Goal: Task Accomplishment & Management: Use online tool/utility

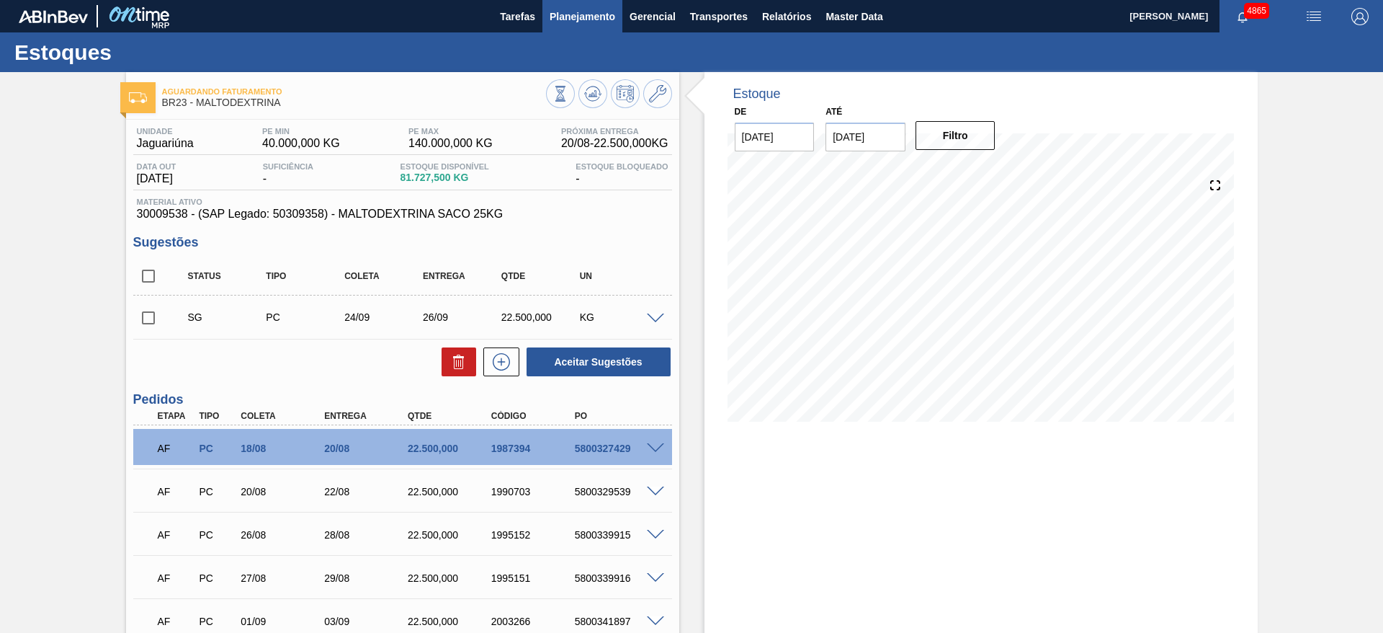
click at [589, 19] on span "Planejamento" at bounding box center [583, 16] width 66 height 17
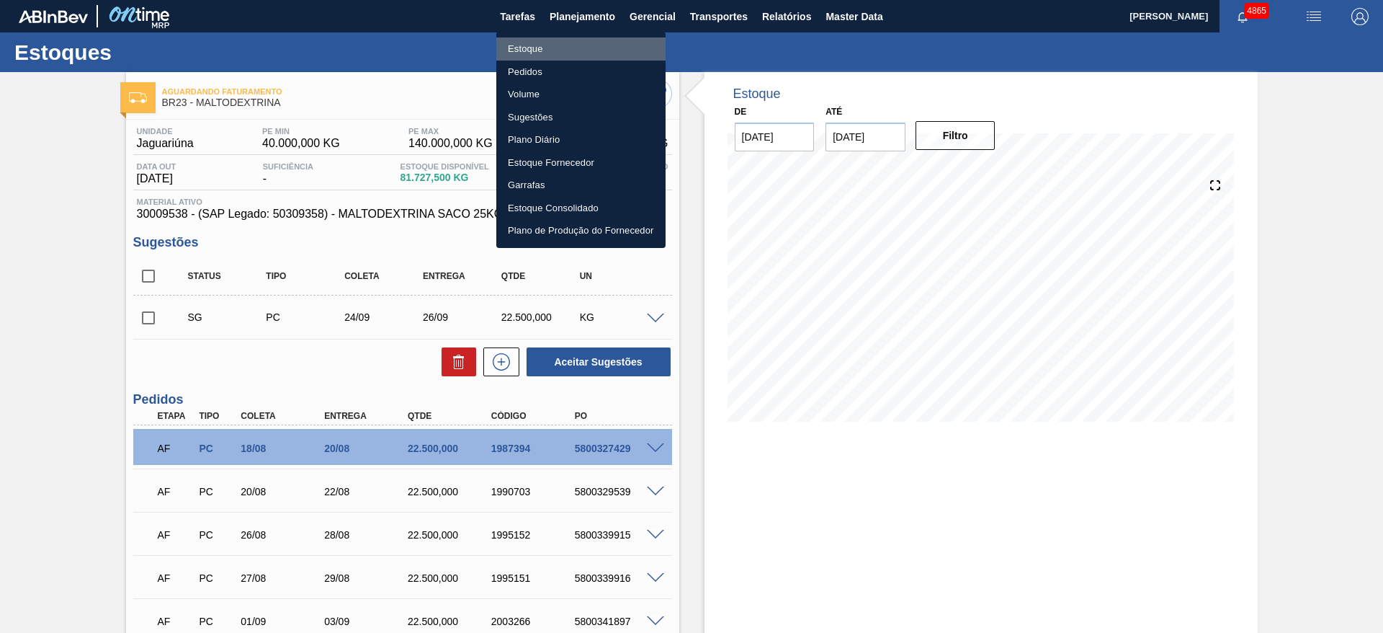
click at [540, 47] on li "Estoque" at bounding box center [580, 48] width 169 height 23
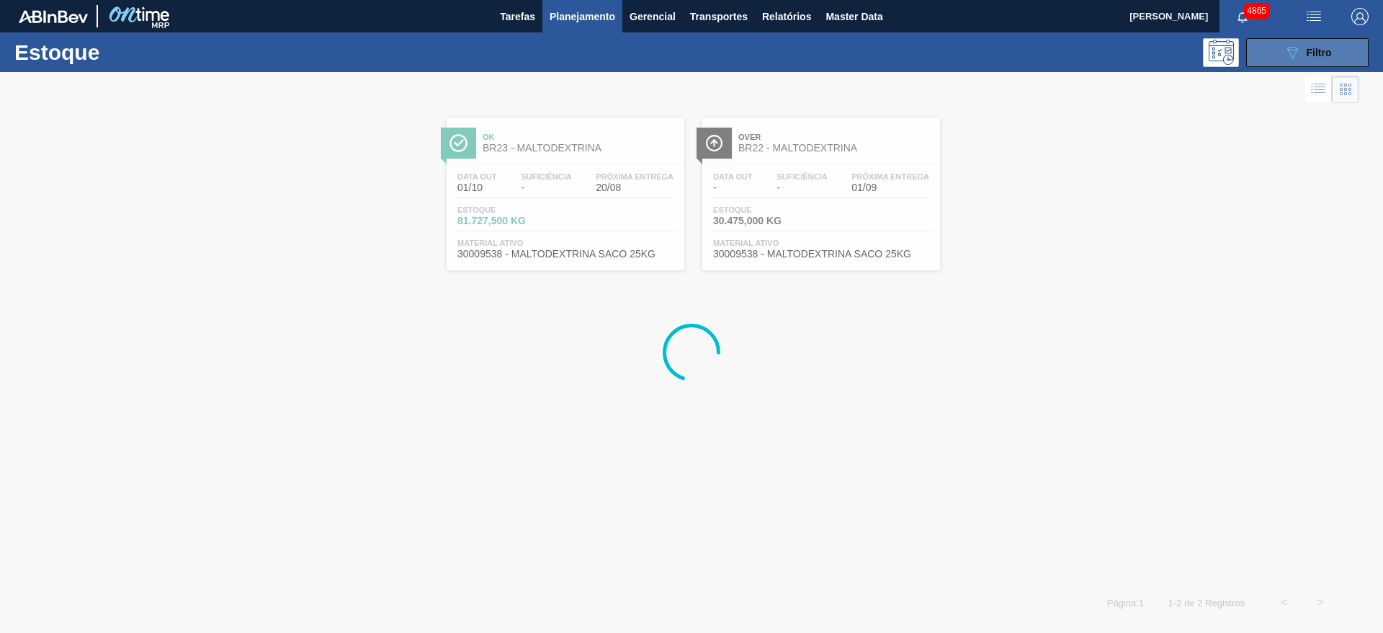
click at [1305, 57] on div "089F7B8B-B2A5-4AFE-B5C0-19BA573D28AC Filtro" at bounding box center [1308, 52] width 48 height 17
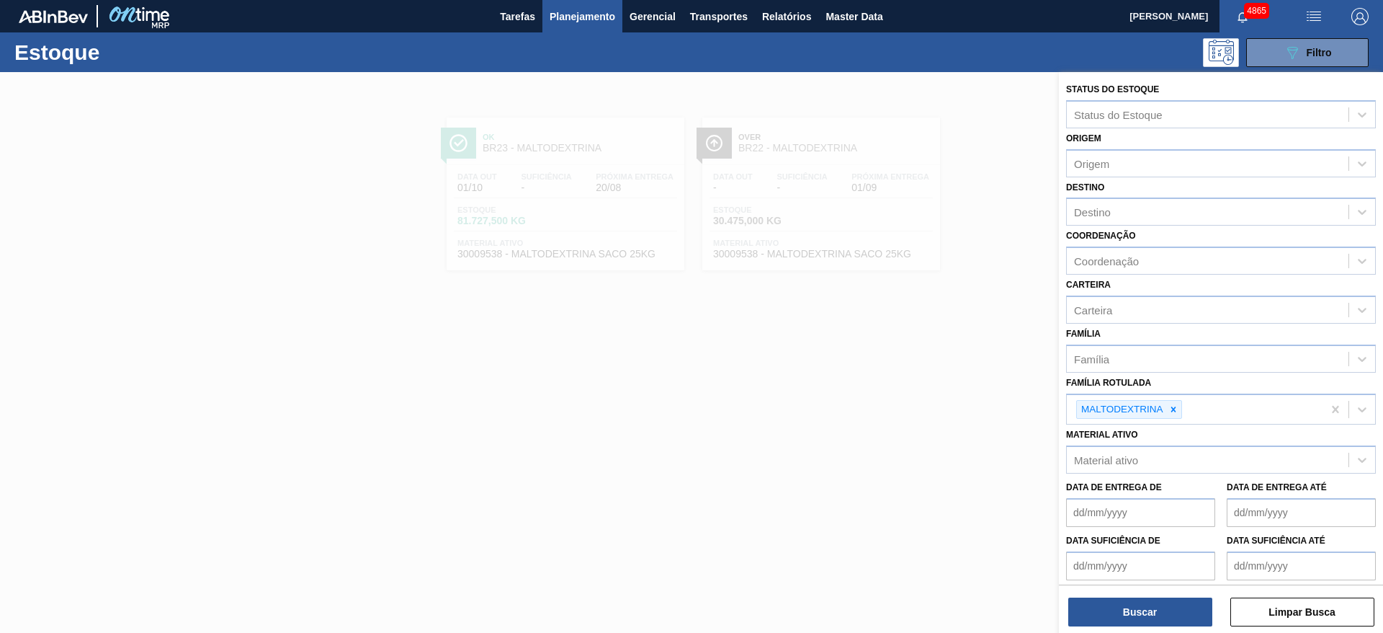
click at [768, 331] on div at bounding box center [691, 388] width 1383 height 633
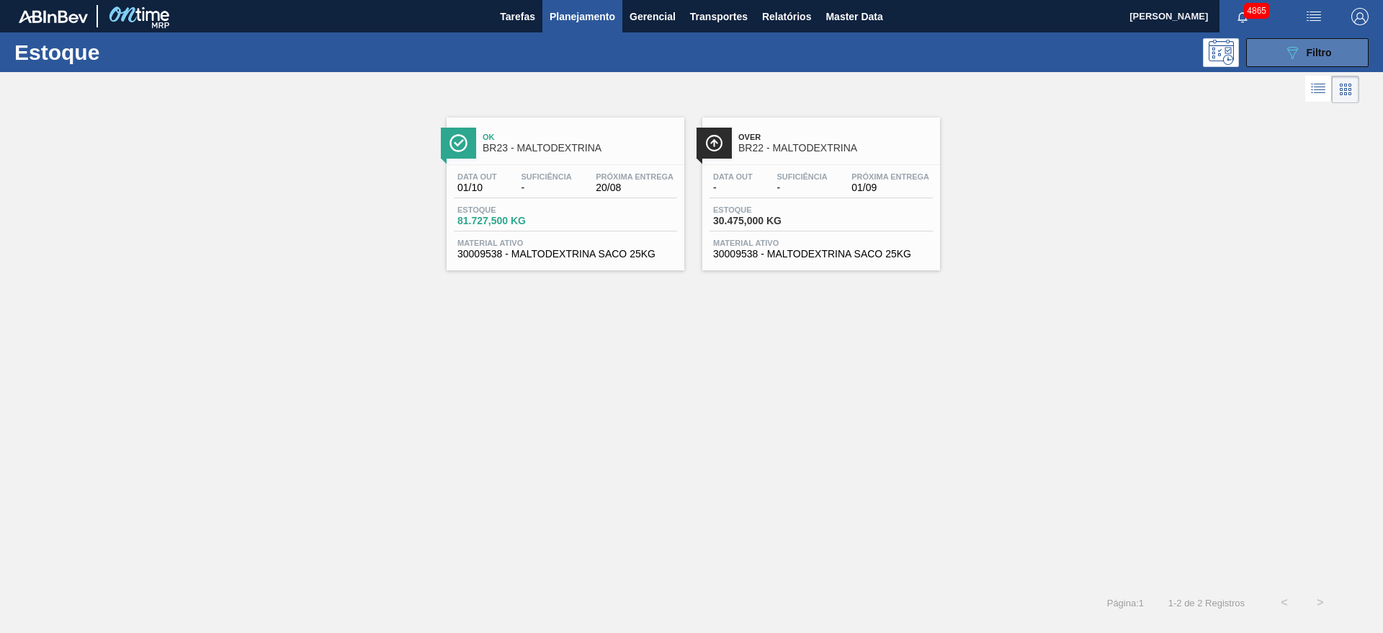
click at [1345, 50] on button "089F7B8B-B2A5-4AFE-B5C0-19BA573D28AC Filtro" at bounding box center [1307, 52] width 122 height 29
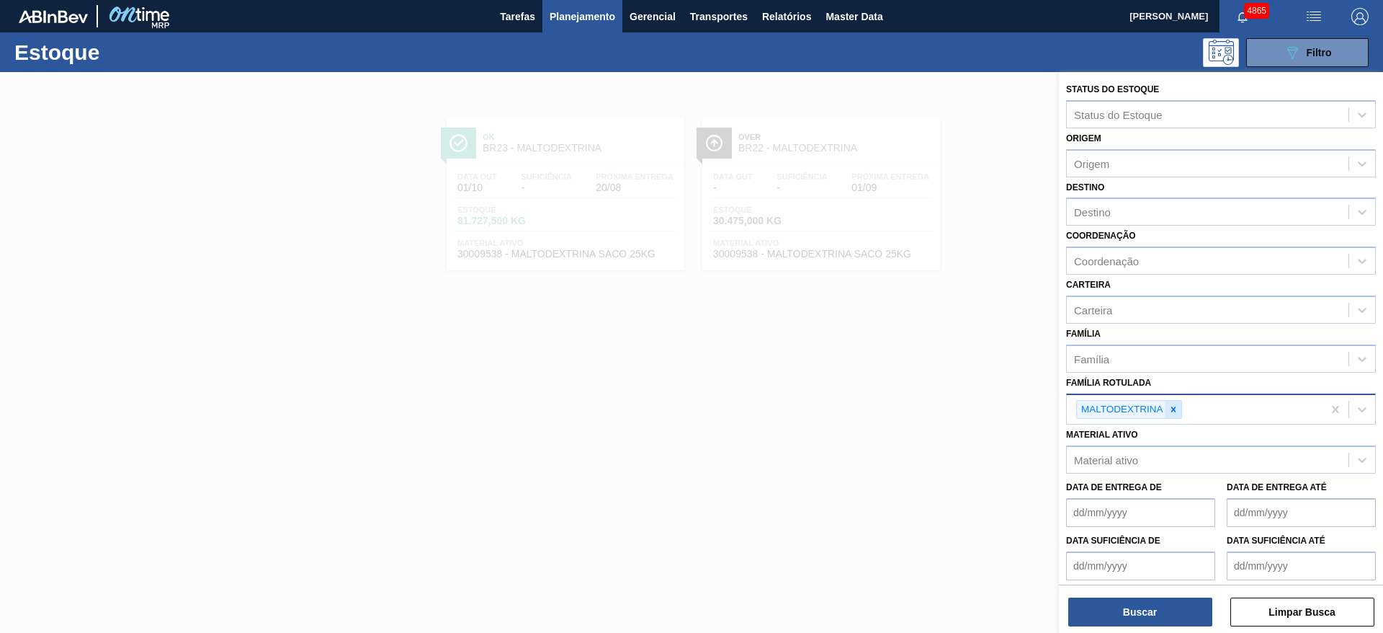
click at [1174, 406] on icon at bounding box center [1174, 409] width 10 height 10
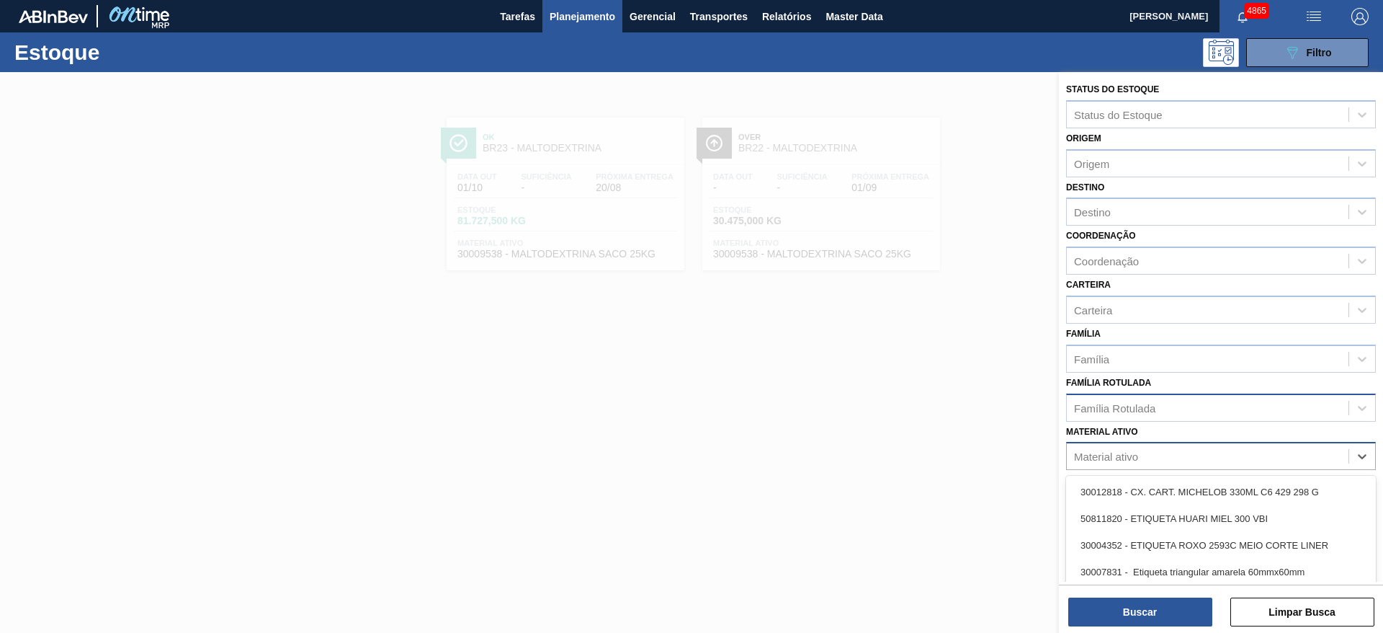
click at [1139, 449] on div "Material ativo" at bounding box center [1208, 456] width 282 height 21
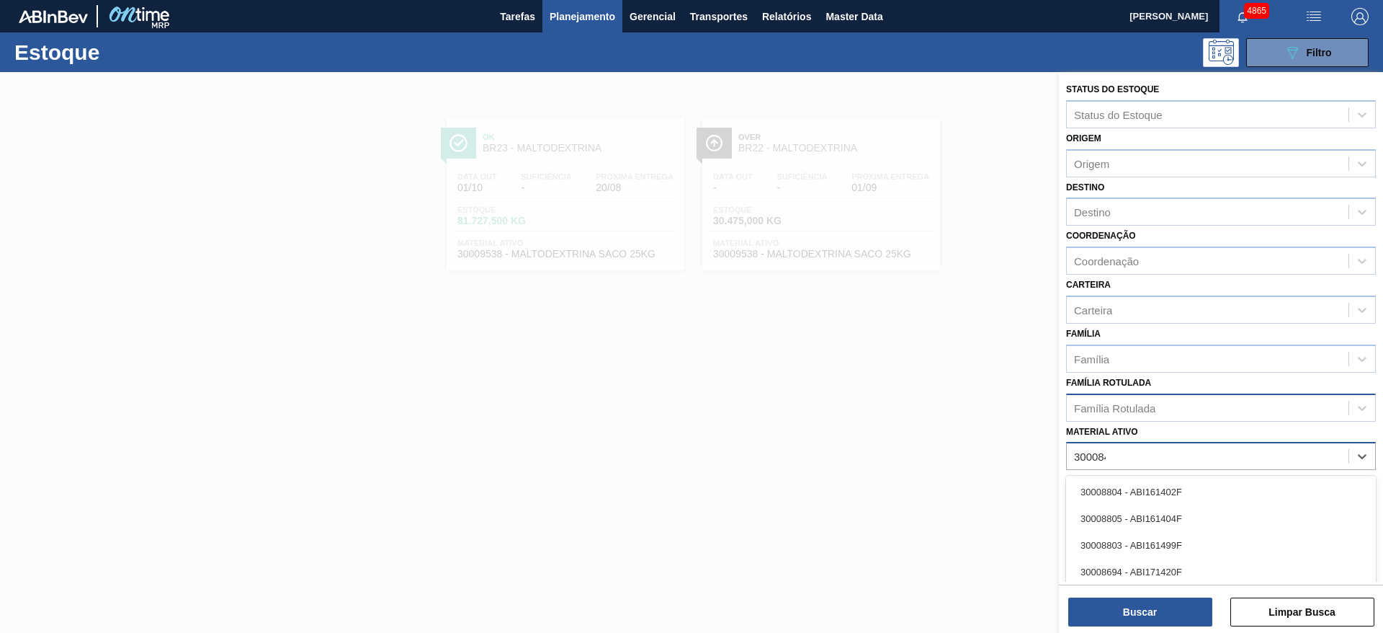
type ativo "3000844"
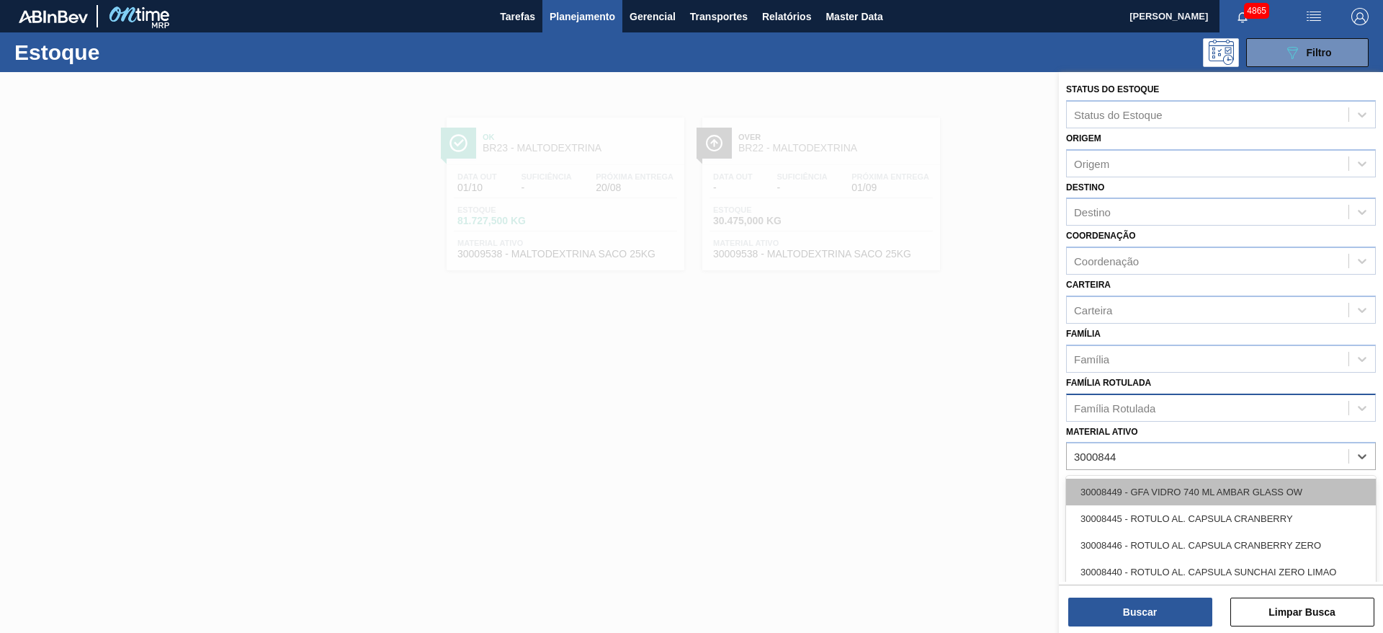
click at [1160, 478] on div "30008449 - GFA VIDRO 740 ML AMBAR GLASS OW" at bounding box center [1221, 491] width 310 height 27
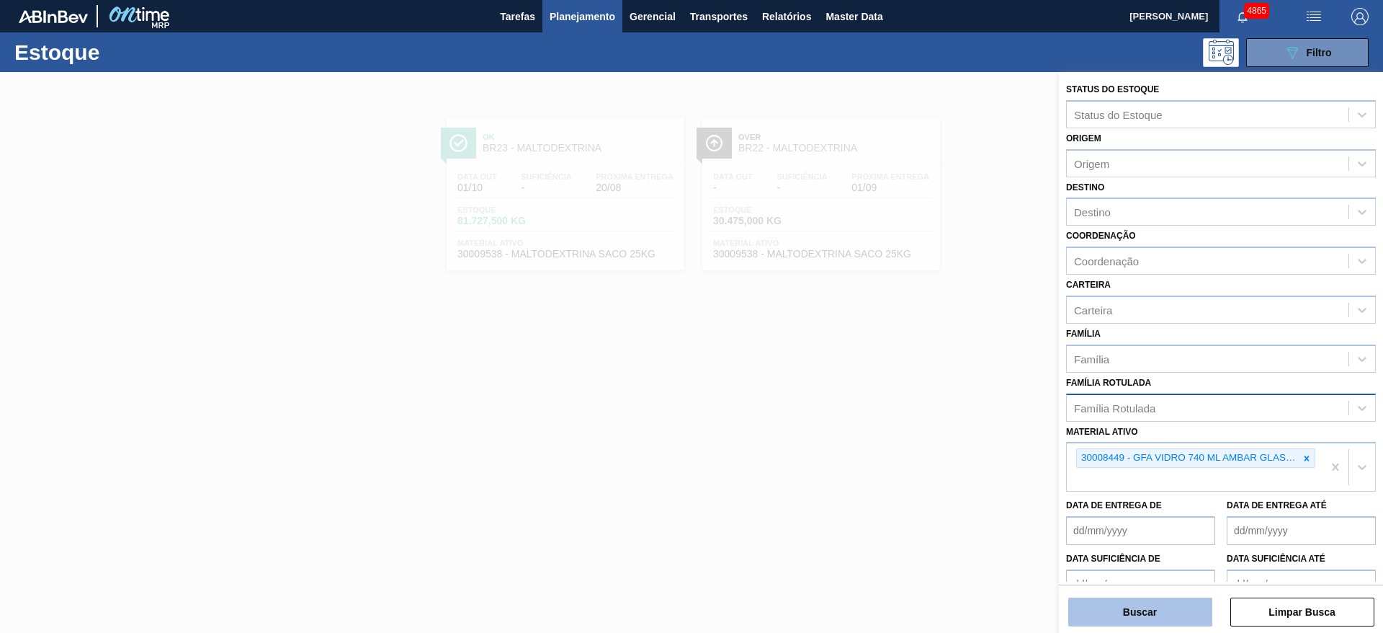
click at [1098, 599] on button "Buscar" at bounding box center [1140, 611] width 144 height 29
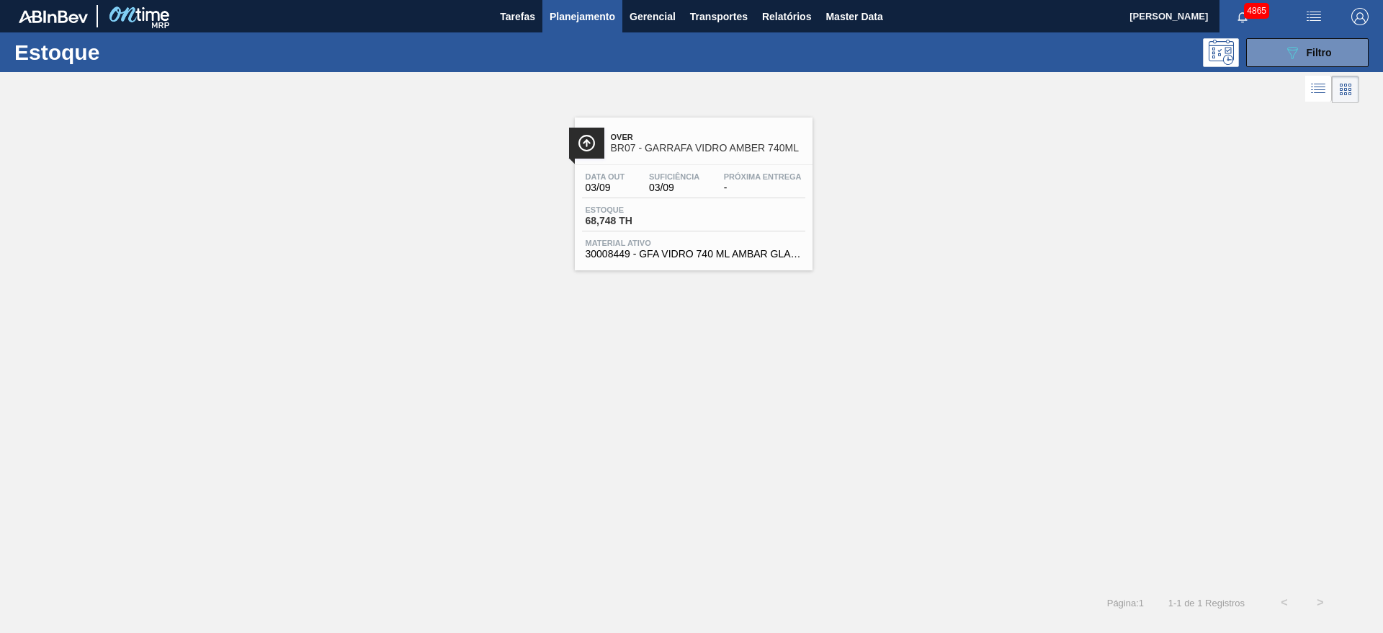
click at [624, 217] on span "68,748 TH" at bounding box center [636, 220] width 101 height 11
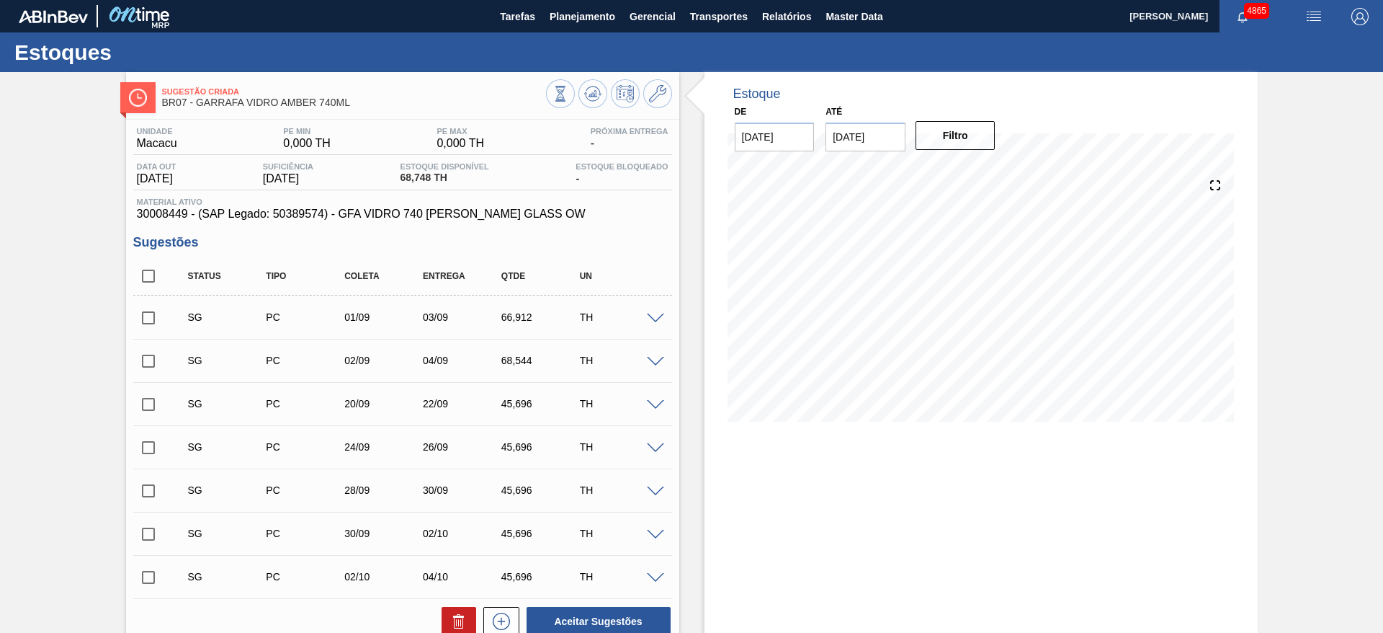
click at [652, 316] on span at bounding box center [655, 318] width 17 height 11
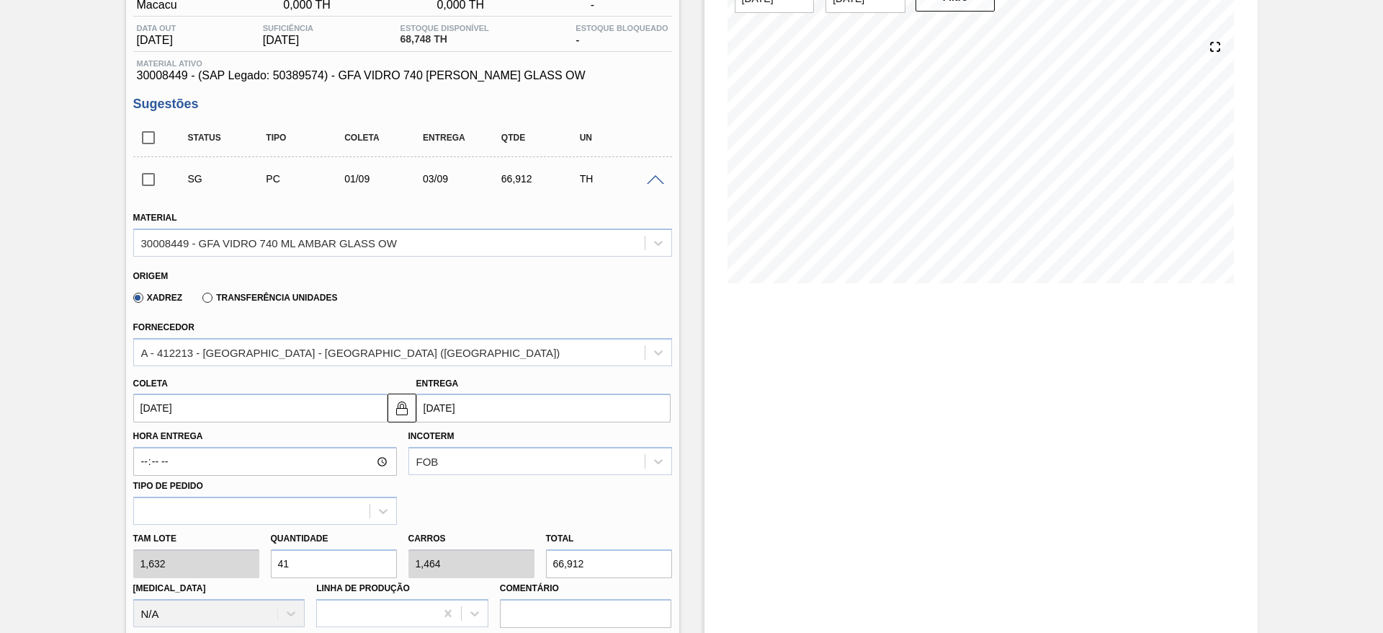
scroll to position [216, 0]
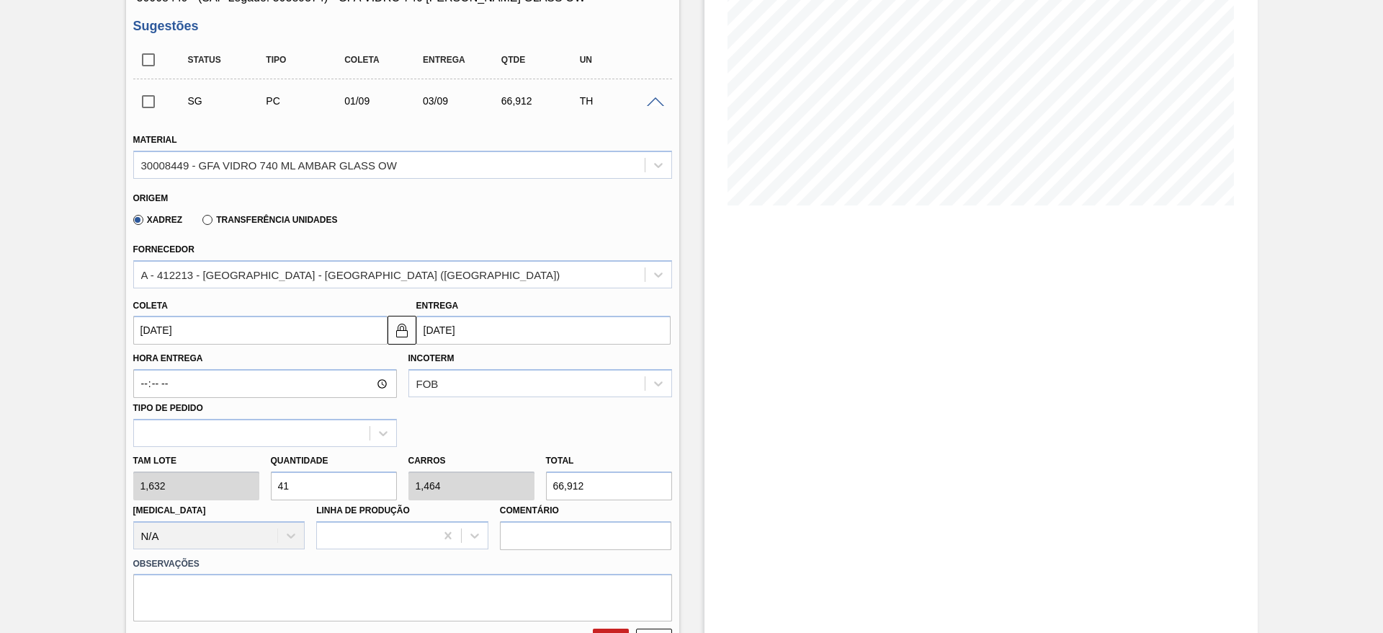
click at [651, 102] on span at bounding box center [655, 102] width 17 height 11
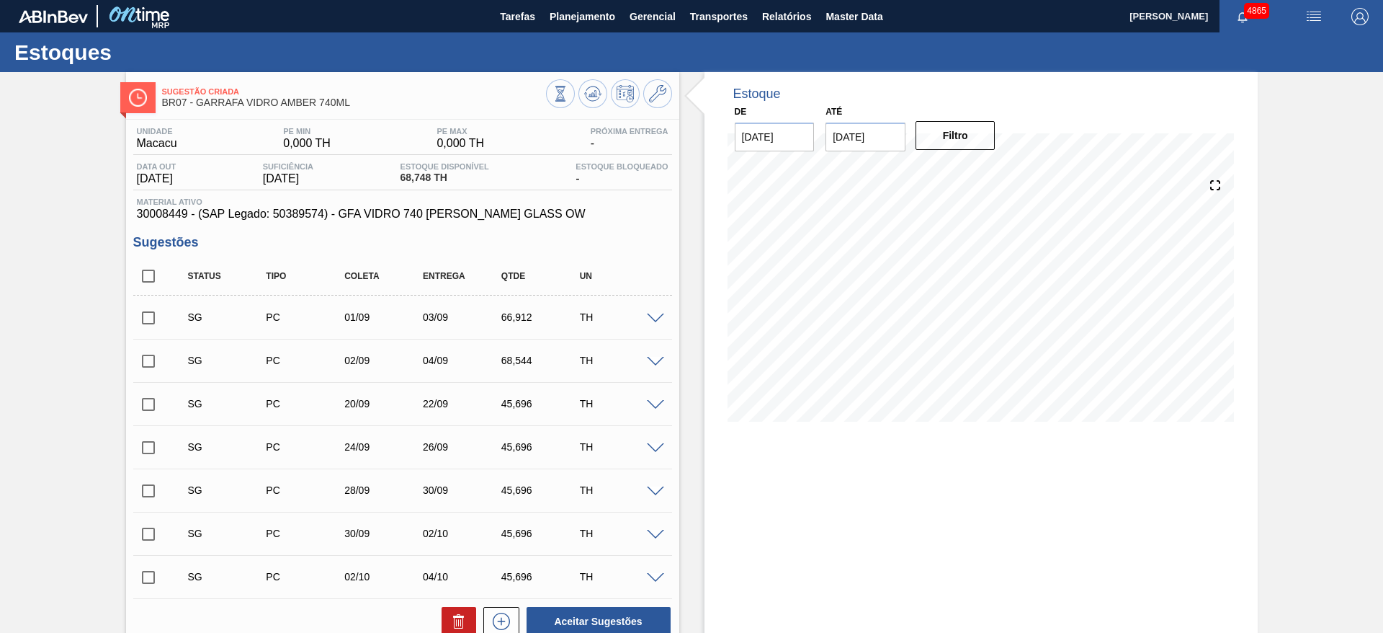
scroll to position [108, 0]
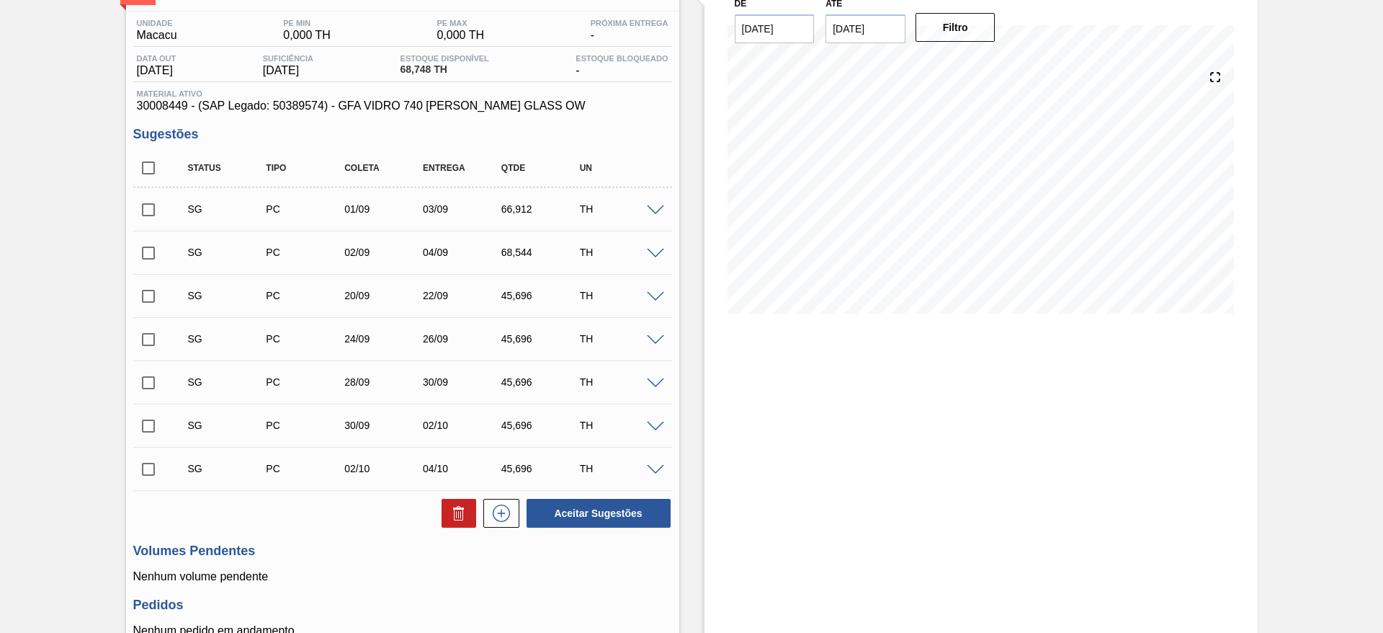
click at [648, 211] on span at bounding box center [655, 210] width 17 height 11
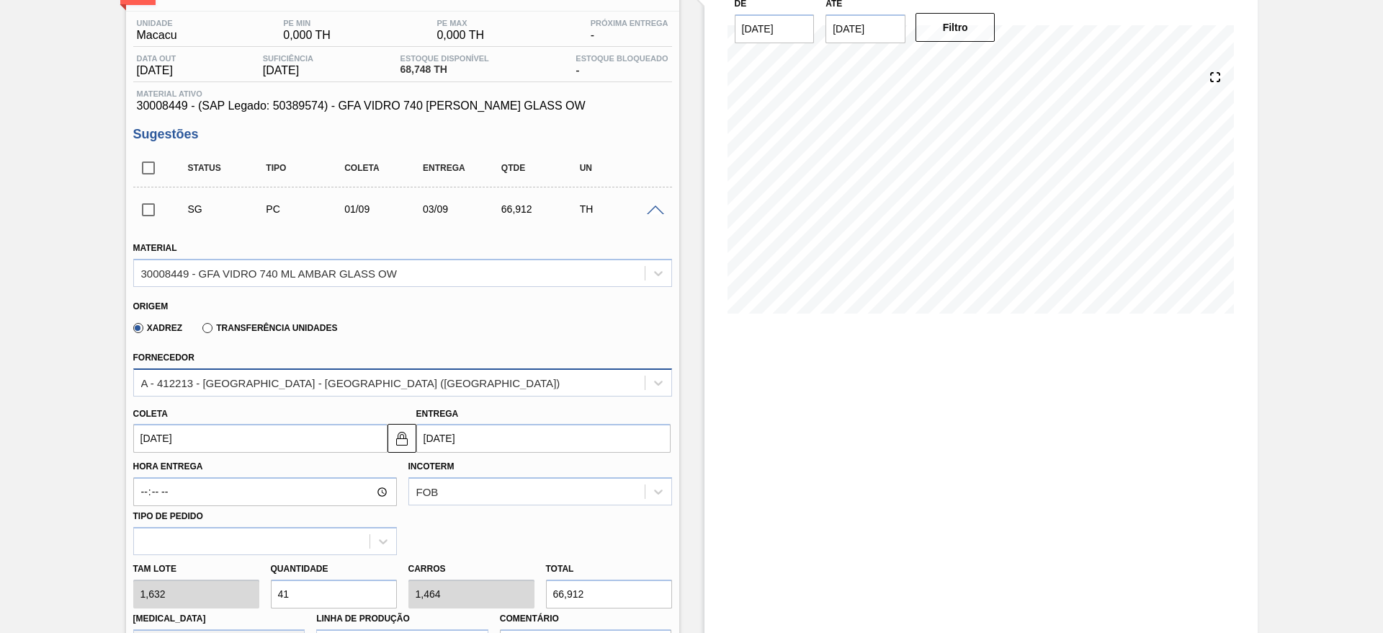
click at [532, 373] on div "A - 412213 - [GEOGRAPHIC_DATA] - [GEOGRAPHIC_DATA] ([GEOGRAPHIC_DATA])" at bounding box center [389, 382] width 511 height 21
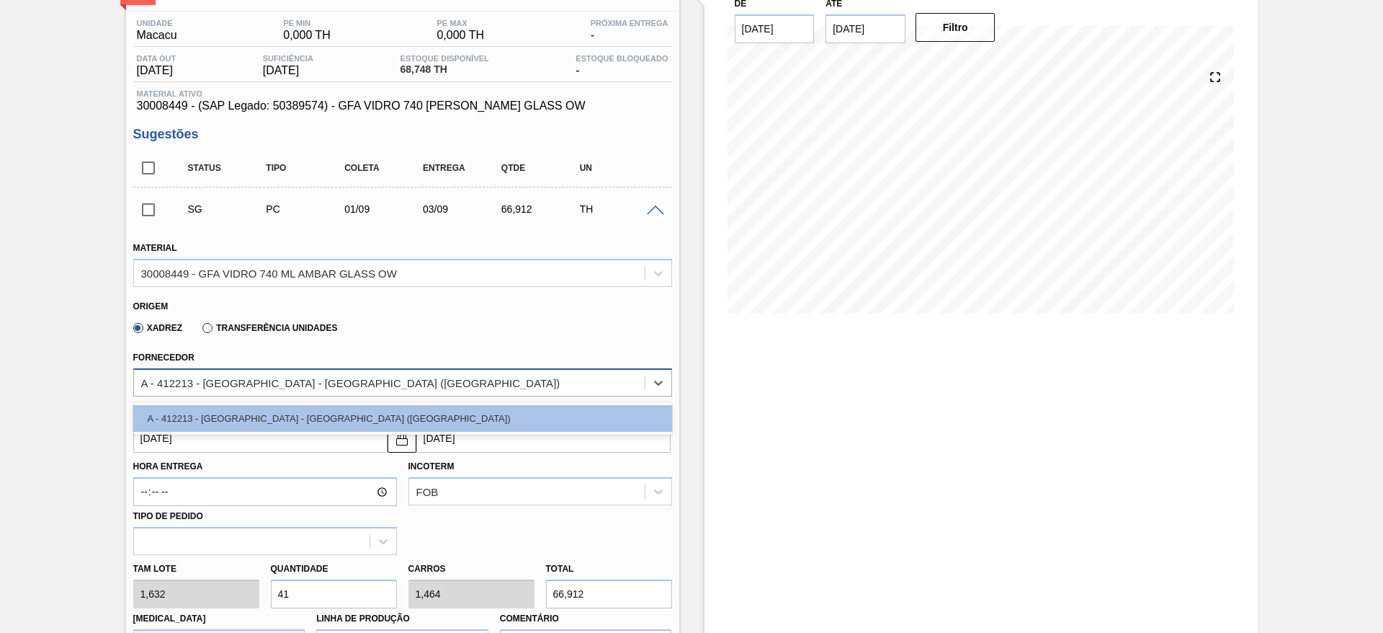
click at [532, 373] on div "A - 412213 - [GEOGRAPHIC_DATA] - [GEOGRAPHIC_DATA] ([GEOGRAPHIC_DATA])" at bounding box center [389, 382] width 511 height 21
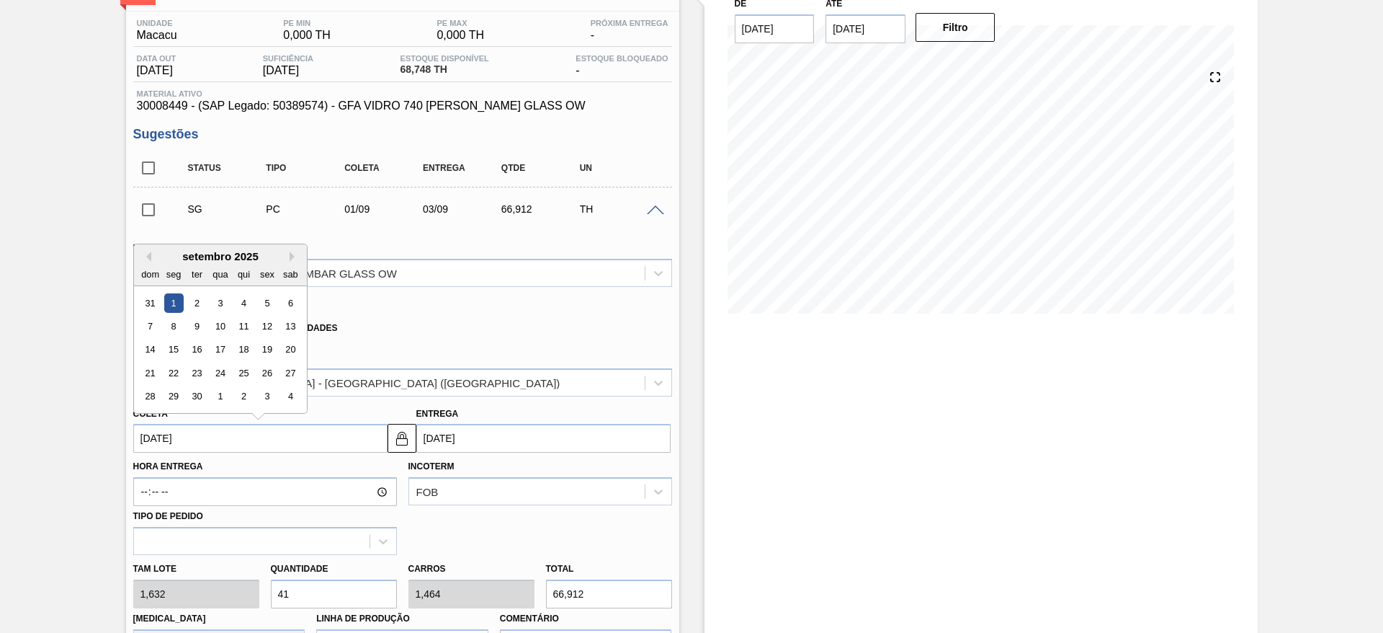
click at [329, 437] on input "[DATE]" at bounding box center [260, 438] width 254 height 29
click at [143, 253] on button "Previous Month" at bounding box center [146, 256] width 10 height 10
click at [233, 371] on div "21" at bounding box center [242, 372] width 19 height 19
type input "[DATE]"
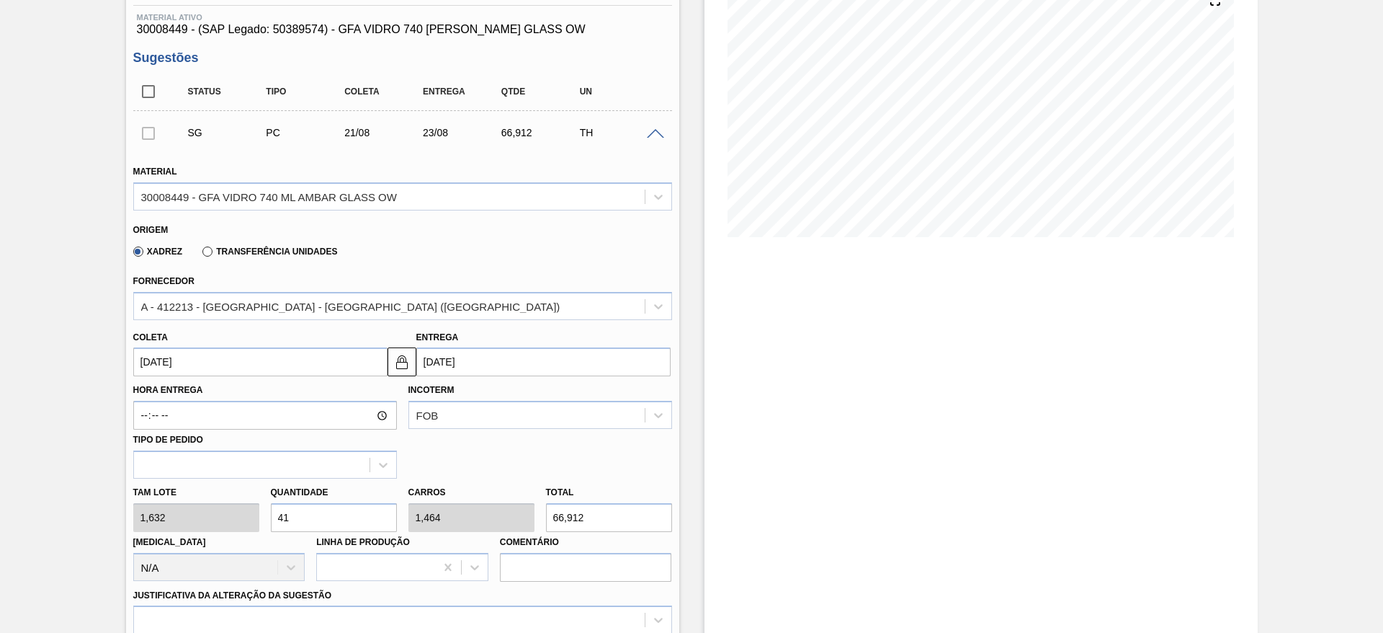
scroll to position [216, 0]
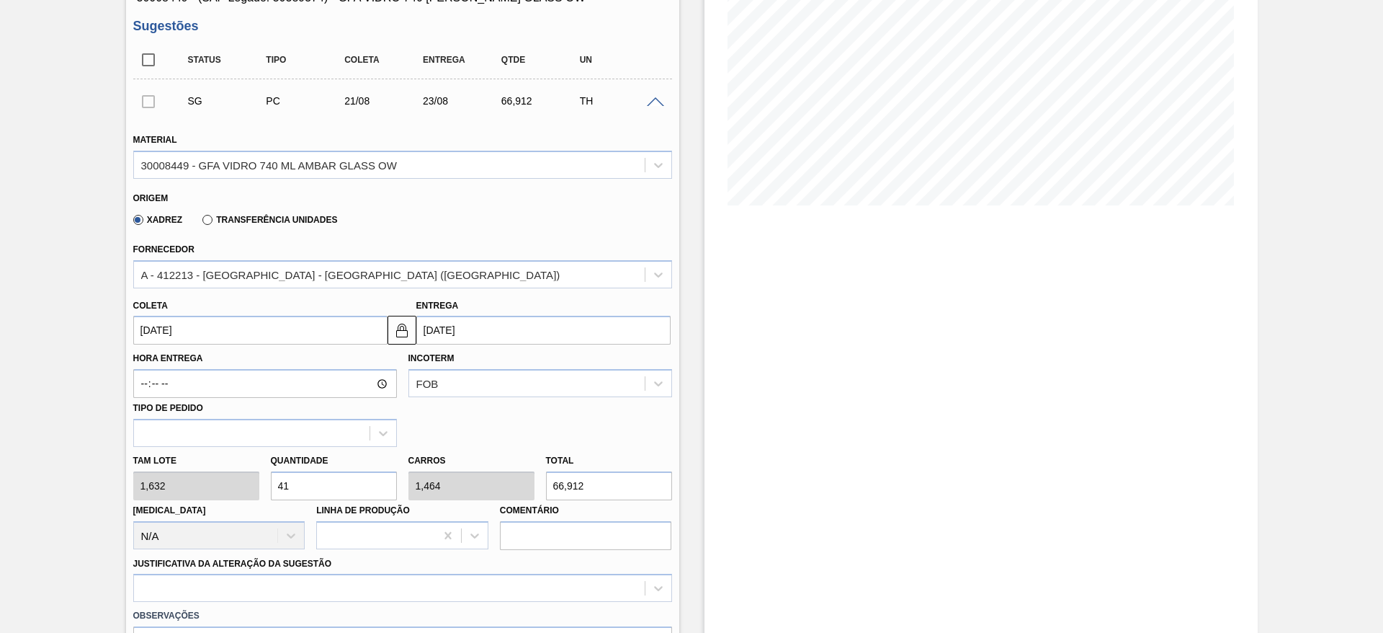
click at [241, 486] on div "[PERSON_NAME] 1,632 Quantidade 41 Carros 1,464 Total 66,912 [MEDICAL_DATA] N/A …" at bounding box center [403, 498] width 550 height 103
type input "2"
type input "0,071"
type input "3,264"
type input "28"
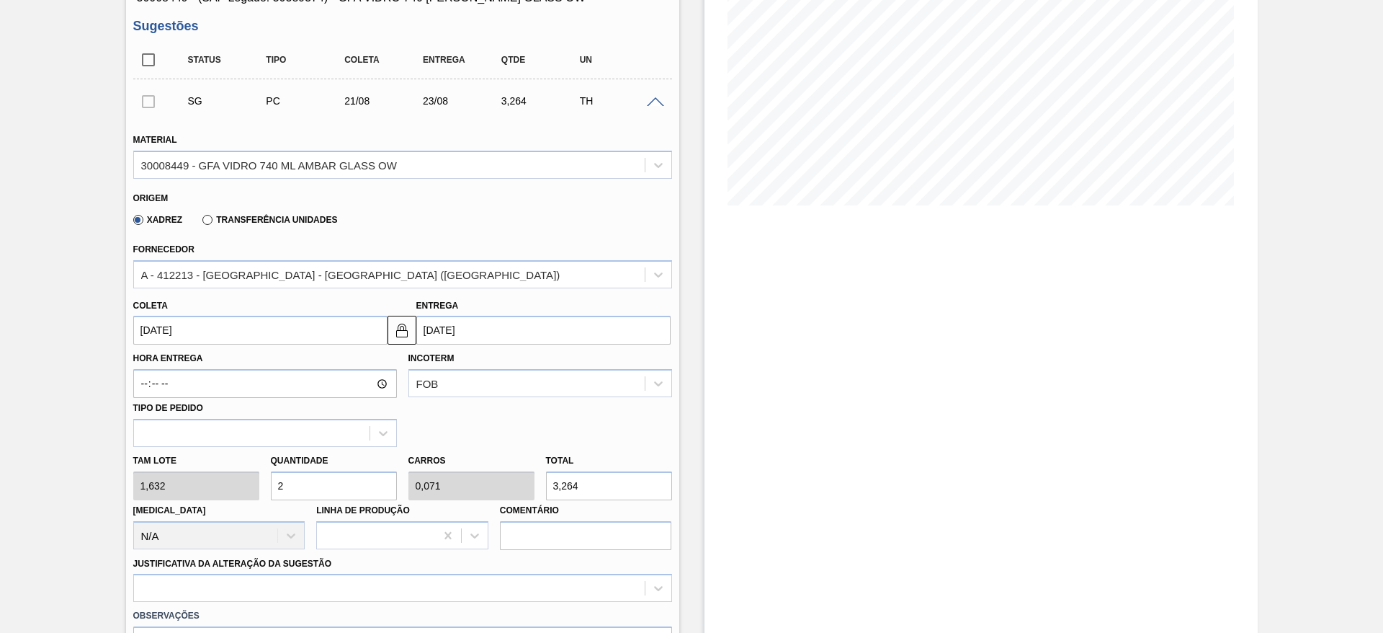
type input "1"
type input "45,696"
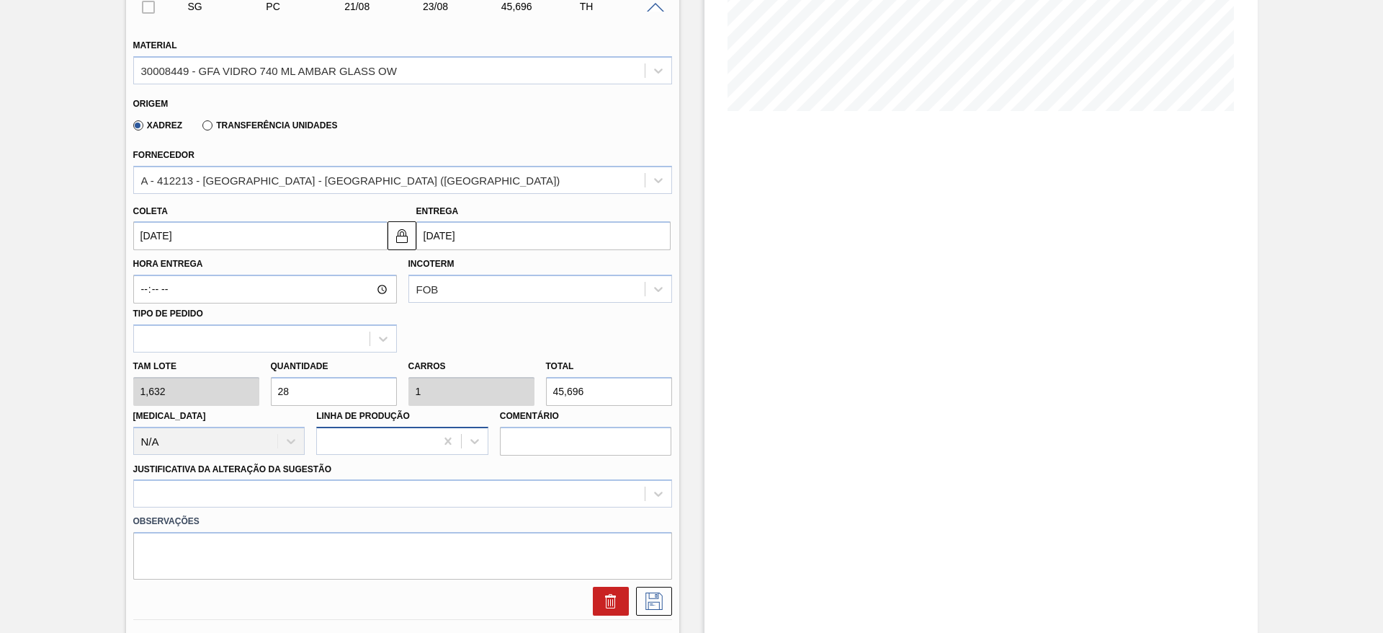
scroll to position [432, 0]
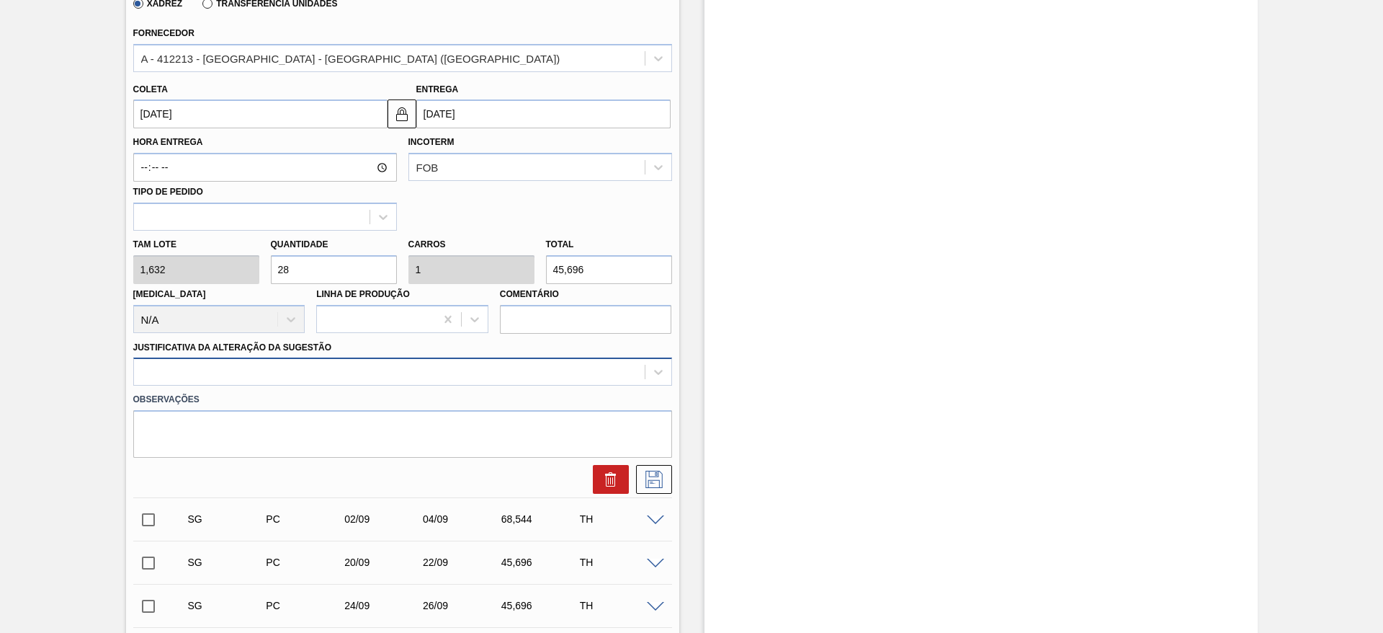
type input "28"
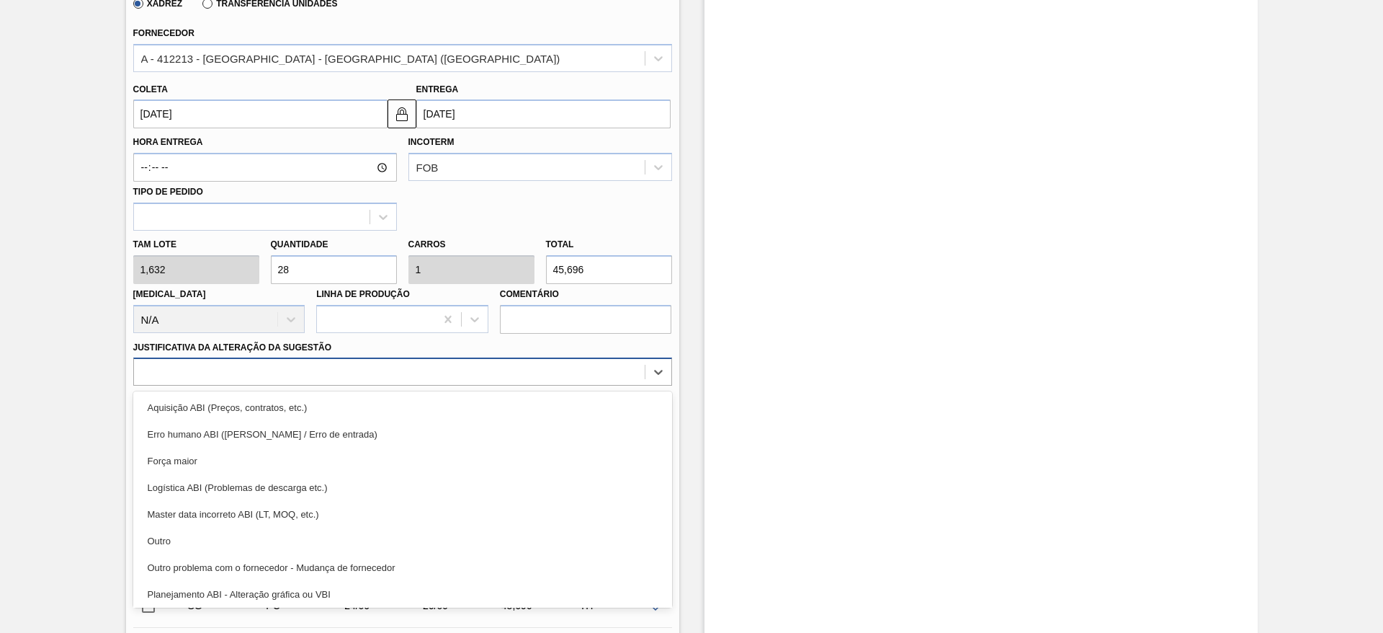
click at [360, 377] on div at bounding box center [389, 372] width 511 height 21
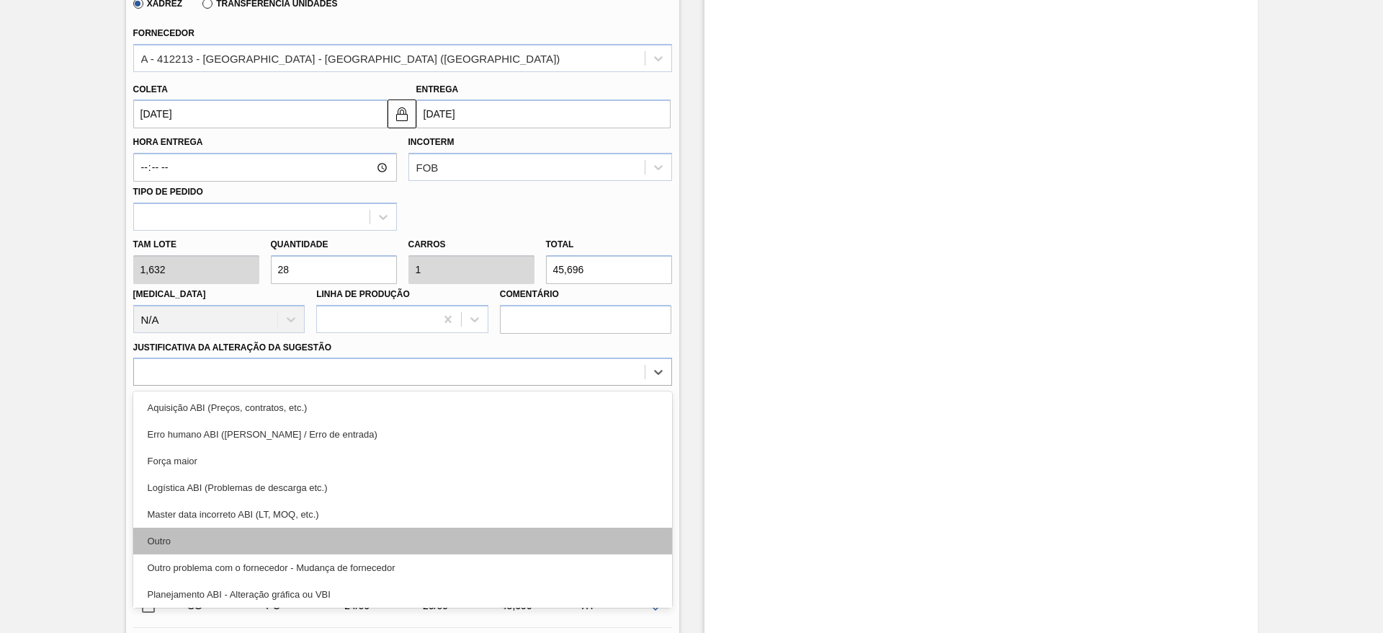
click at [358, 535] on div "Outro" at bounding box center [402, 540] width 539 height 27
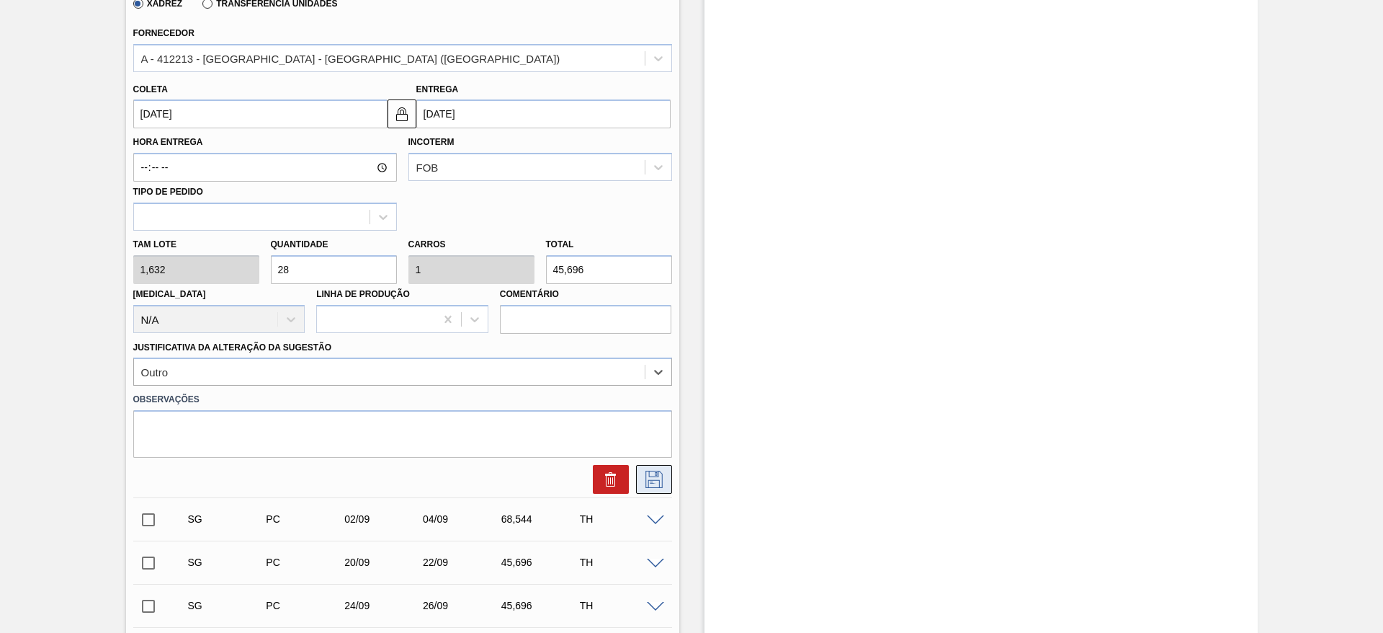
click at [650, 470] on icon at bounding box center [653, 478] width 17 height 17
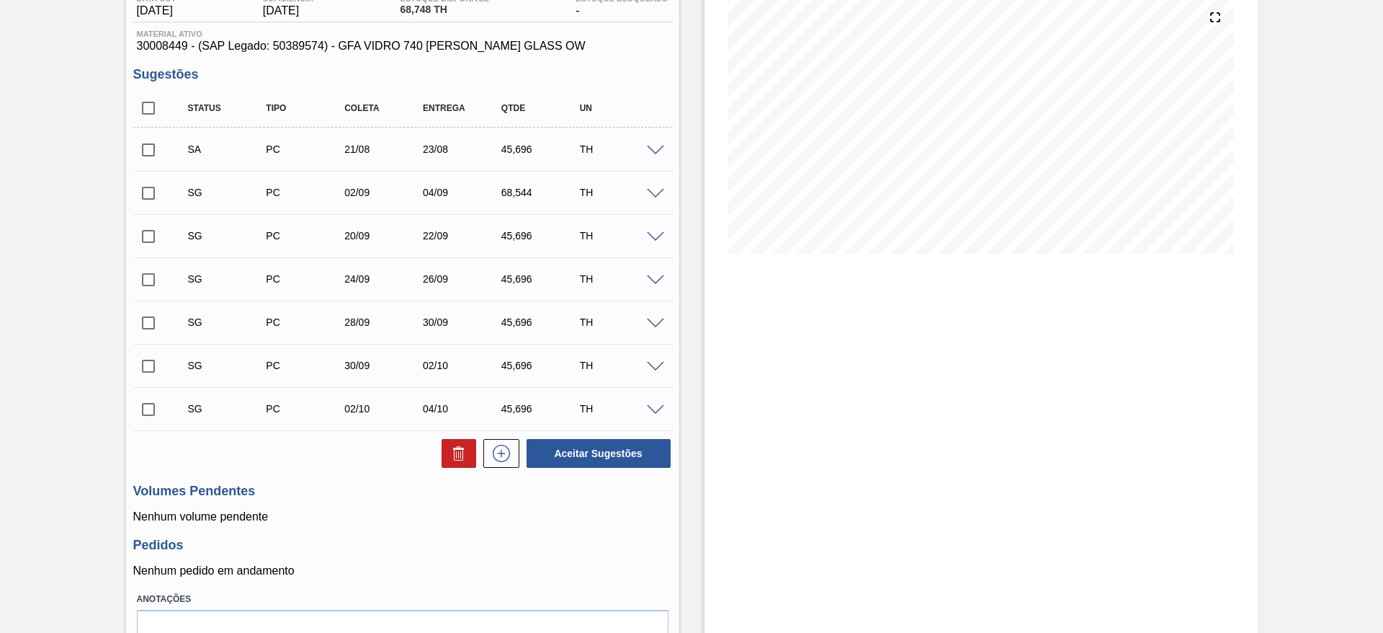
scroll to position [134, 0]
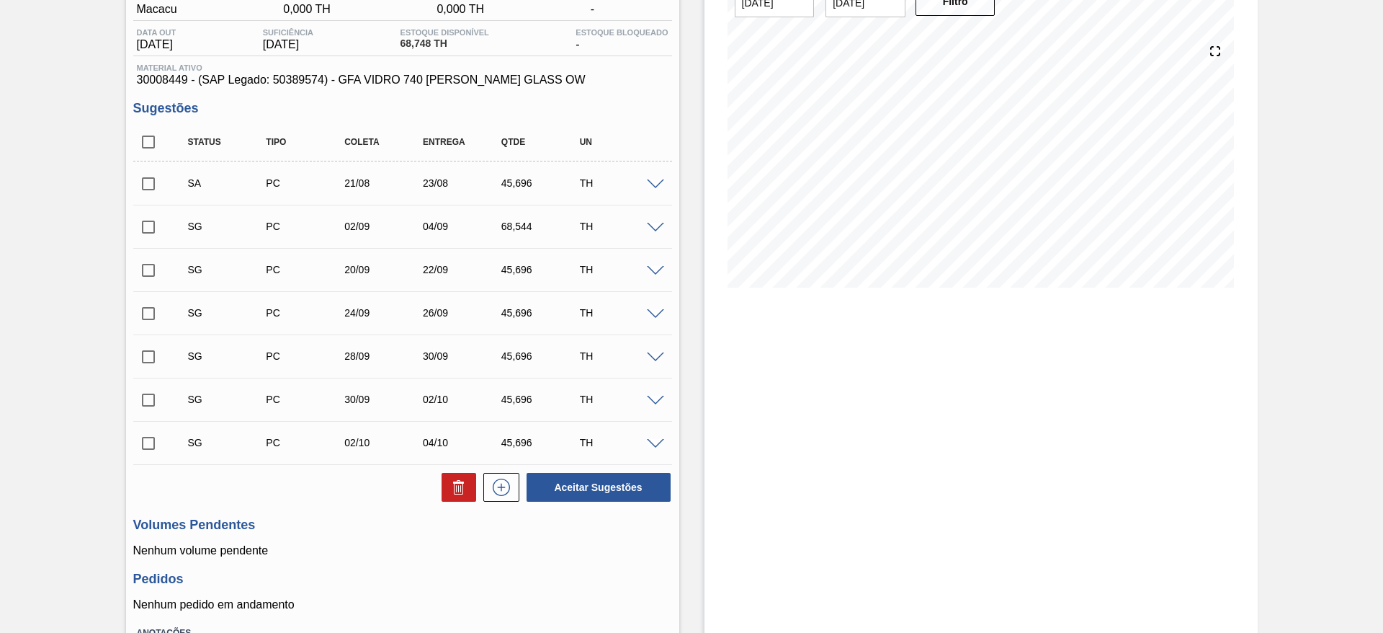
click at [652, 225] on span at bounding box center [655, 228] width 17 height 11
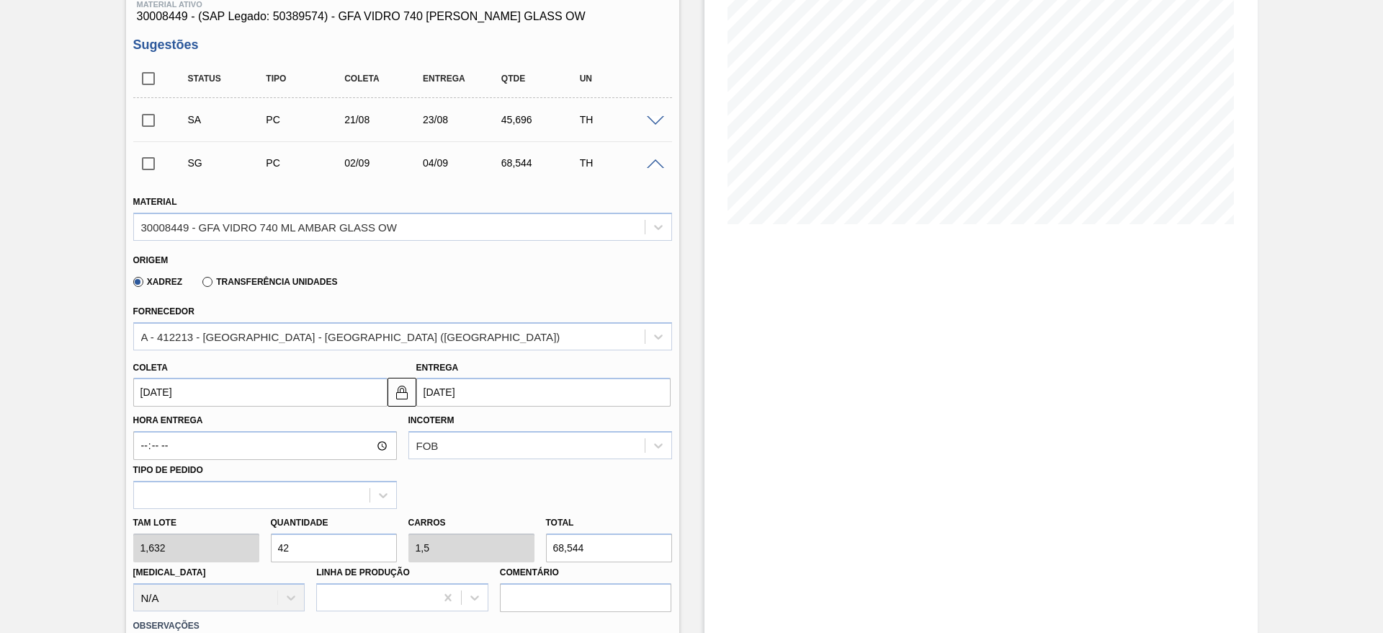
scroll to position [242, 0]
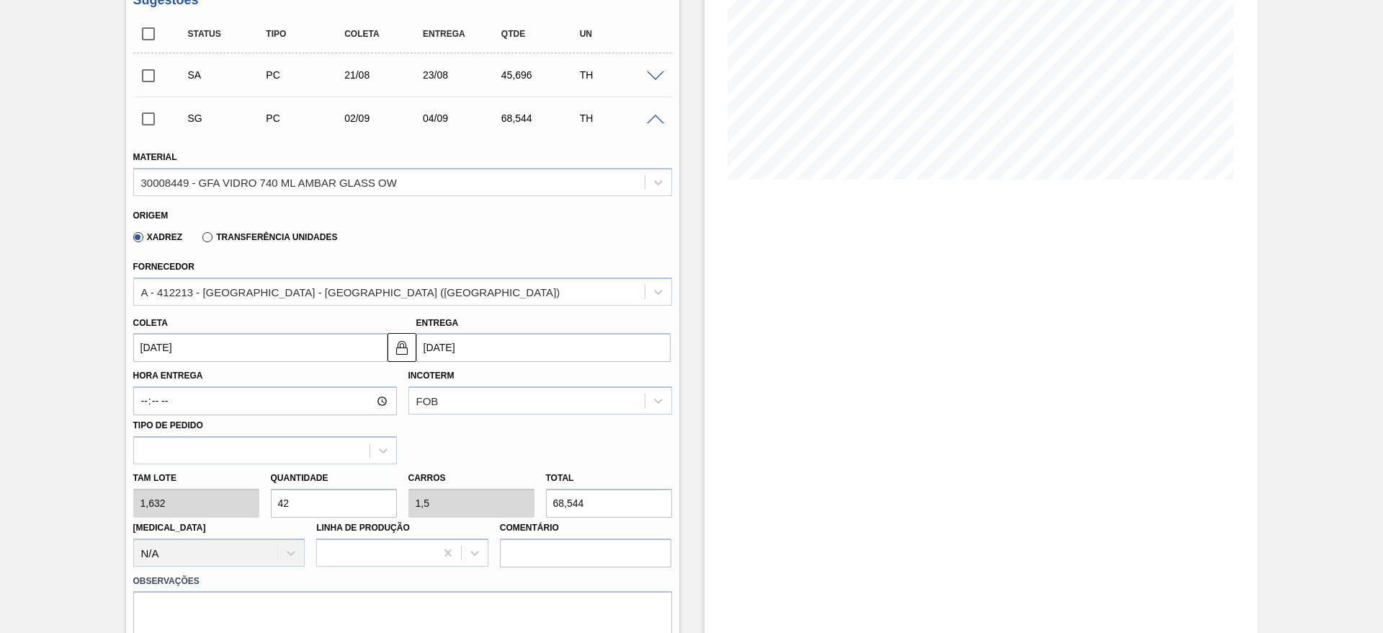
click at [295, 348] on input "[DATE]" at bounding box center [260, 347] width 254 height 29
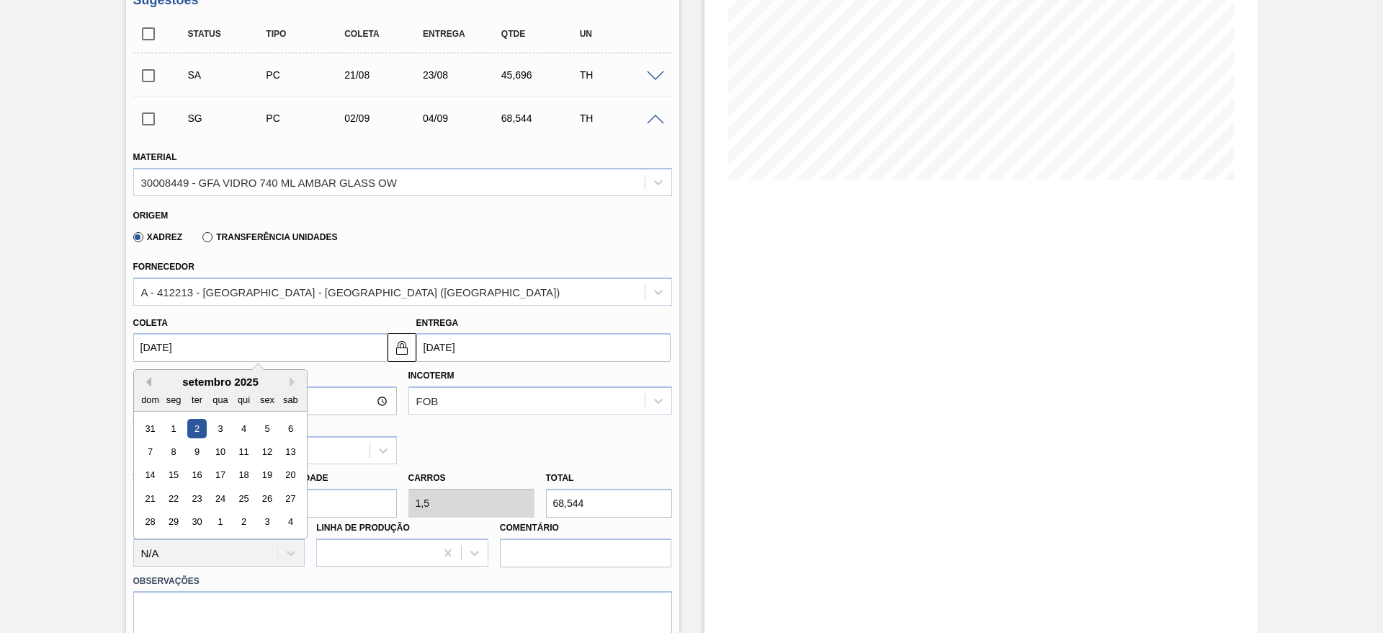
click at [147, 378] on button "Previous Month" at bounding box center [146, 382] width 10 height 10
click at [241, 499] on div "21" at bounding box center [242, 497] width 19 height 19
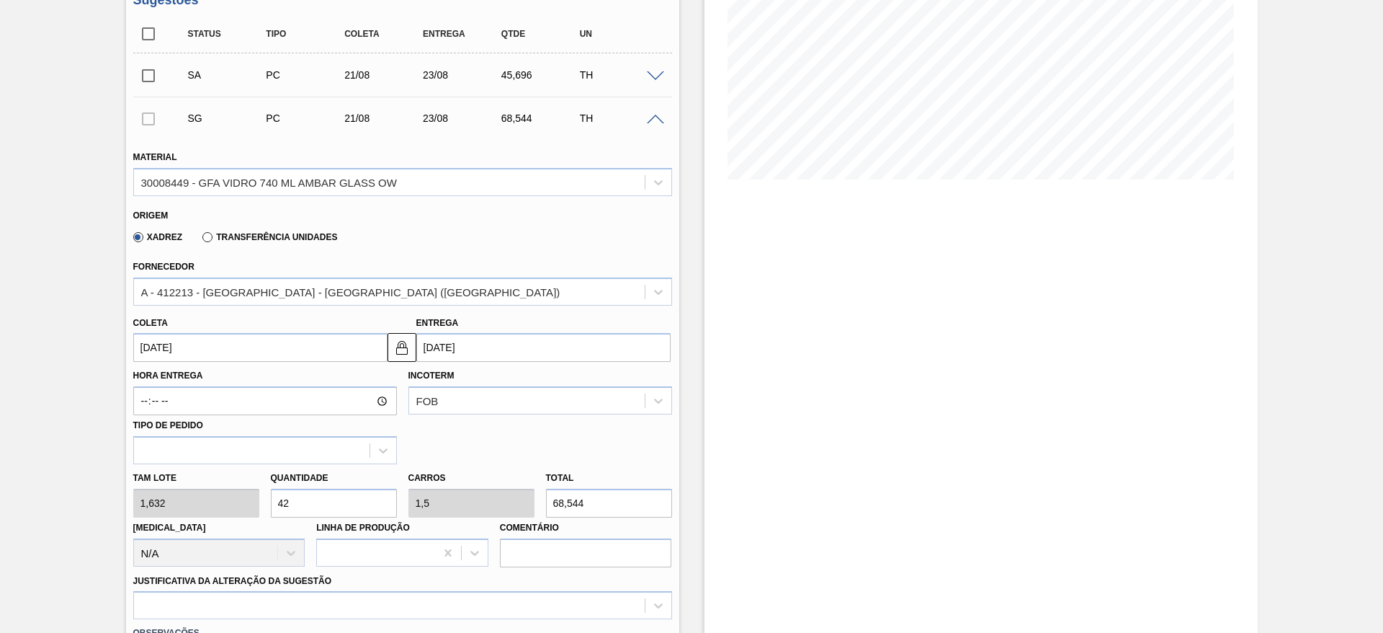
type input "[DATE]"
click at [257, 506] on div "[PERSON_NAME] 1,632 Quantidade 42 Carros 1,5 Total 68,544 [MEDICAL_DATA] N/A Li…" at bounding box center [403, 515] width 550 height 103
type input "2"
type input "0,071"
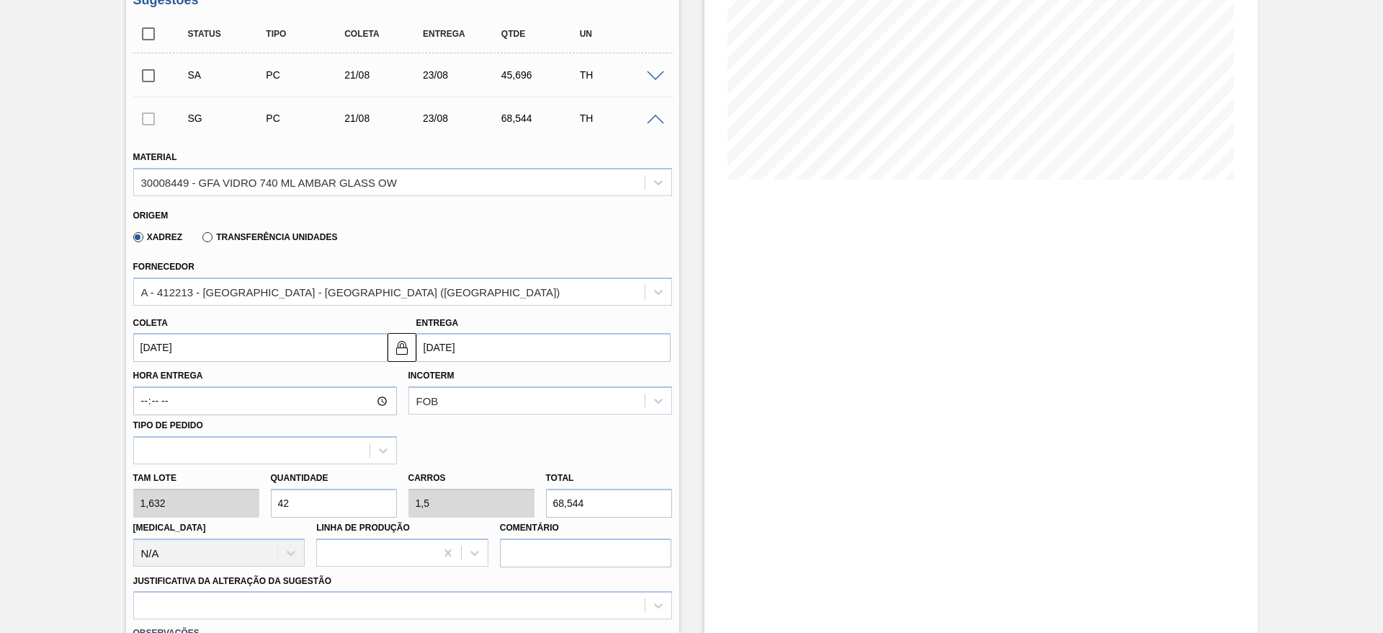
type input "3,264"
type input "28"
type input "1"
type input "45,696"
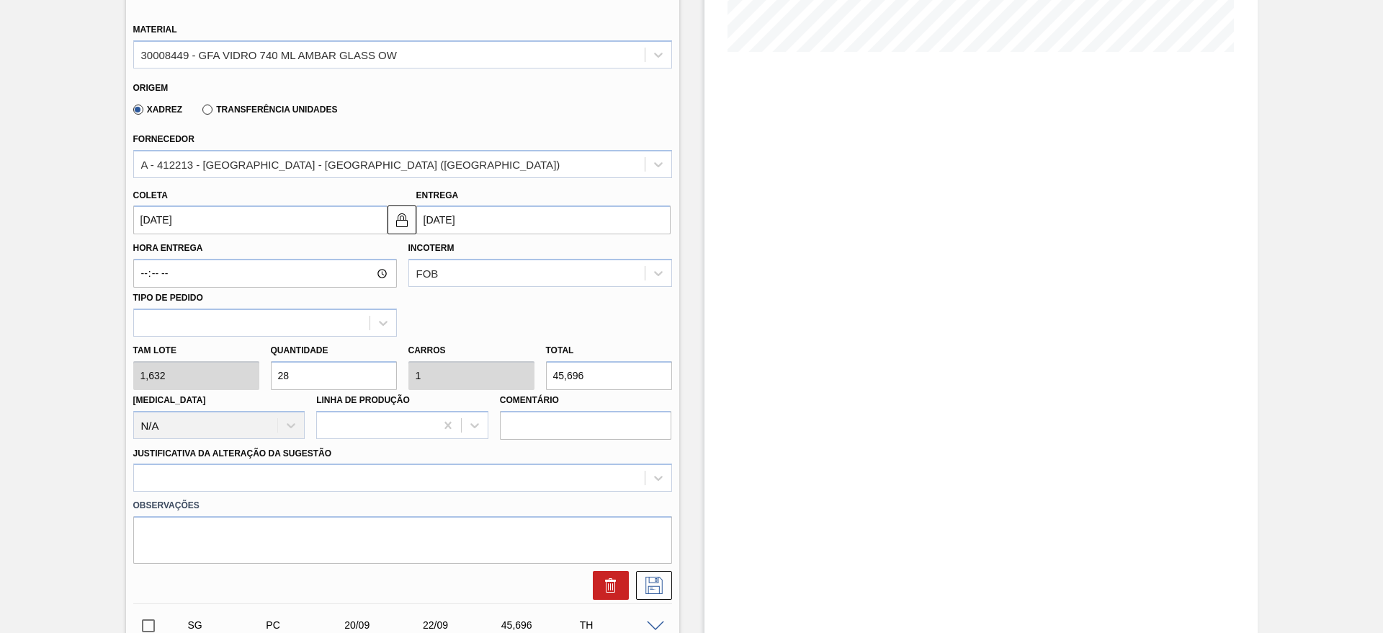
scroll to position [458, 0]
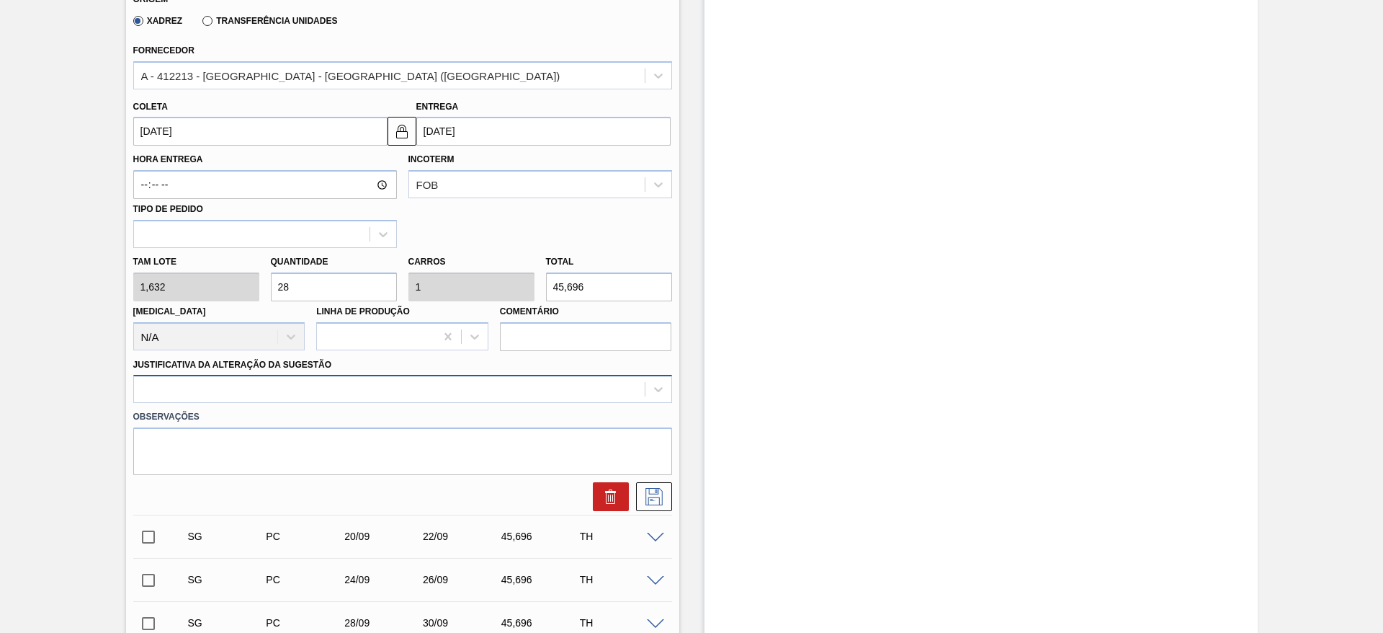
type input "28"
click at [616, 400] on div at bounding box center [402, 389] width 539 height 28
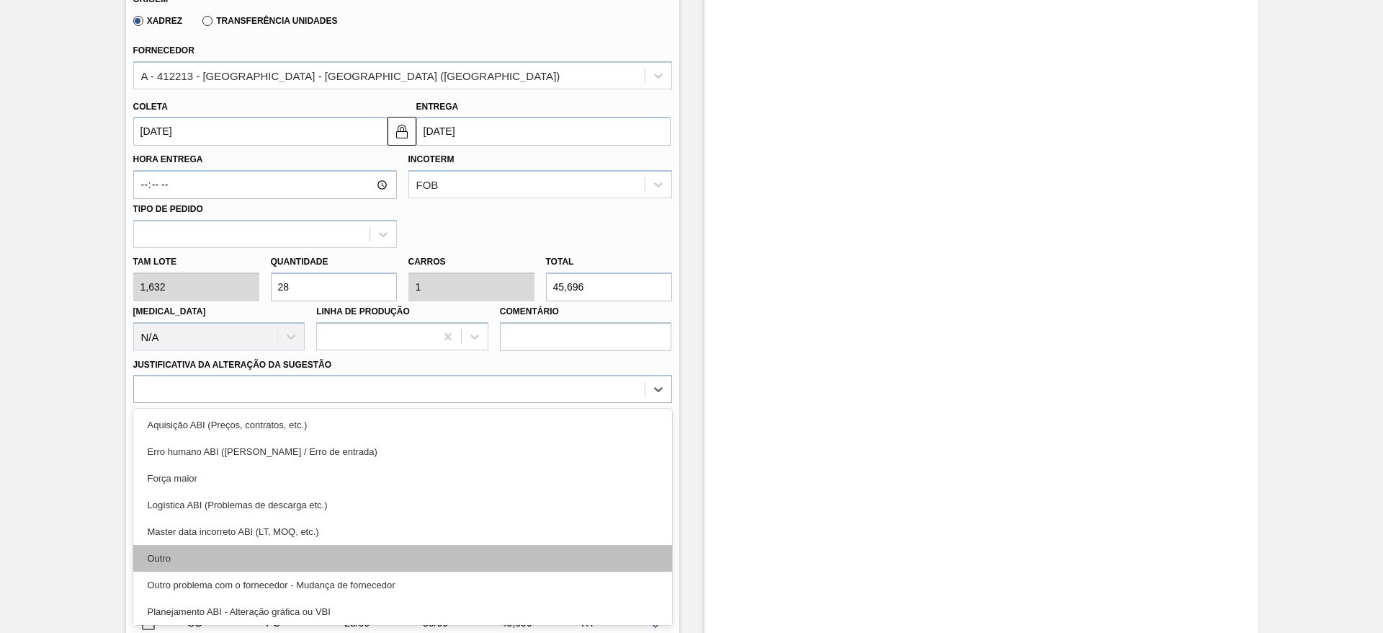
click at [566, 562] on div "Outro" at bounding box center [402, 558] width 539 height 27
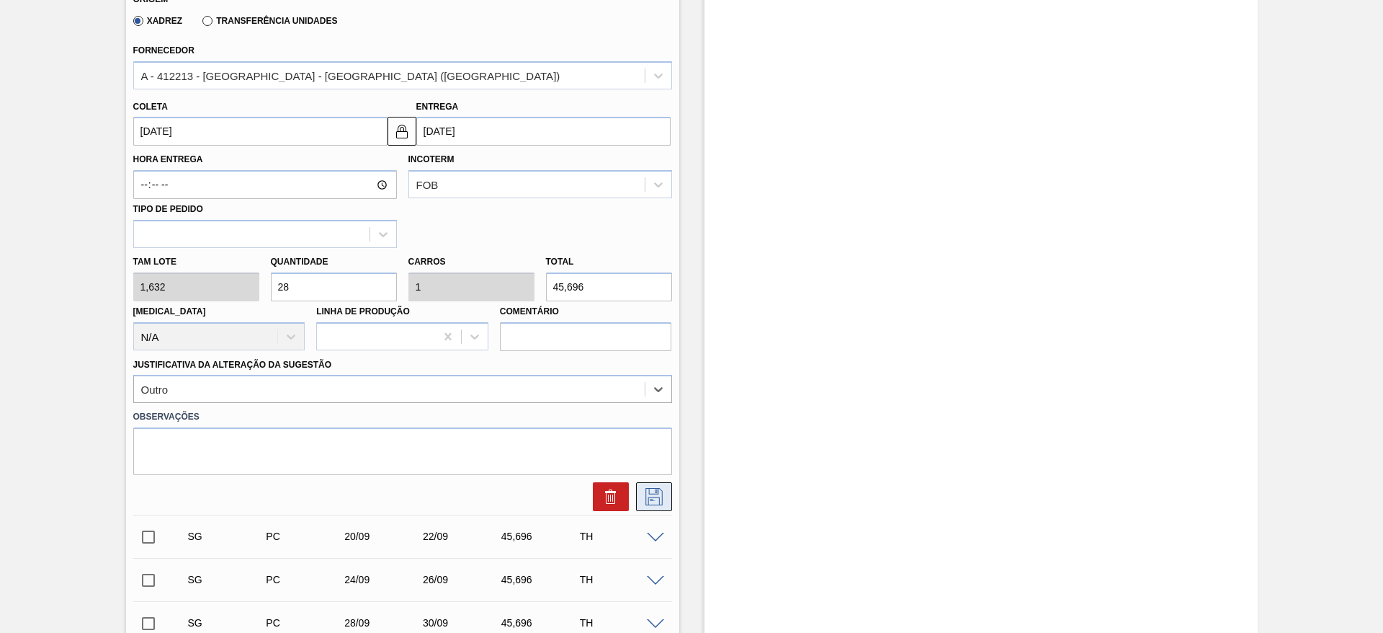
click at [656, 488] on icon at bounding box center [654, 496] width 23 height 17
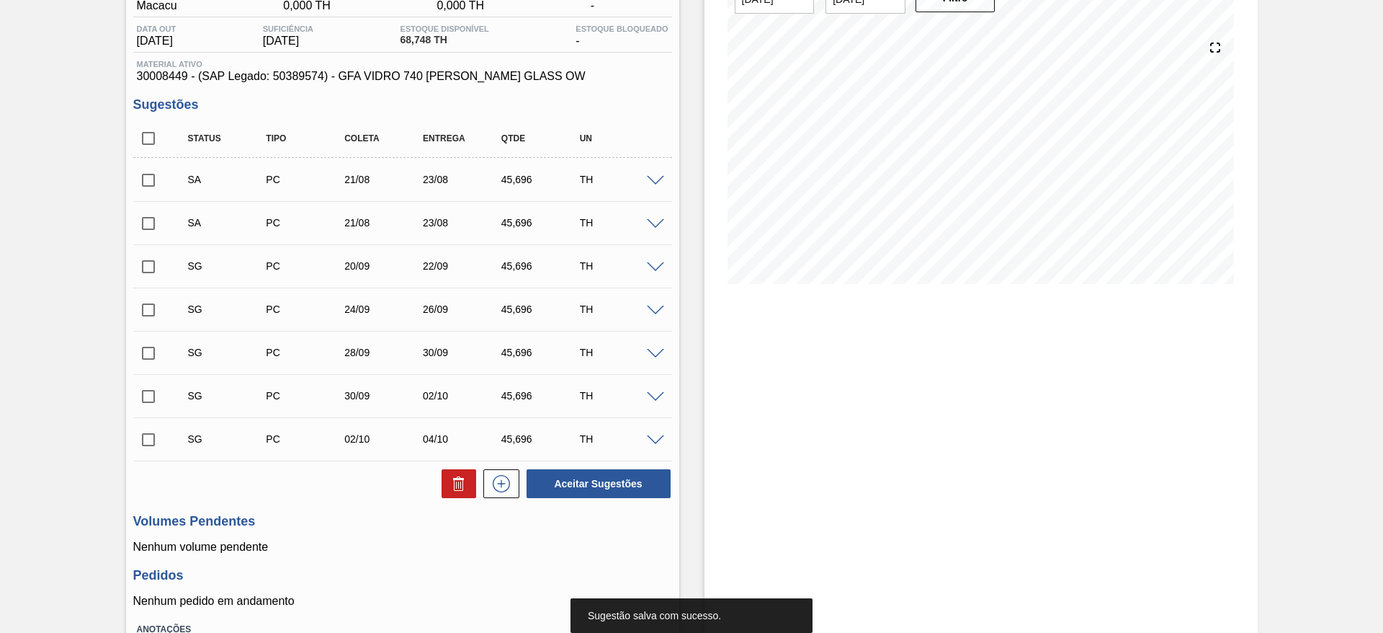
scroll to position [26, 0]
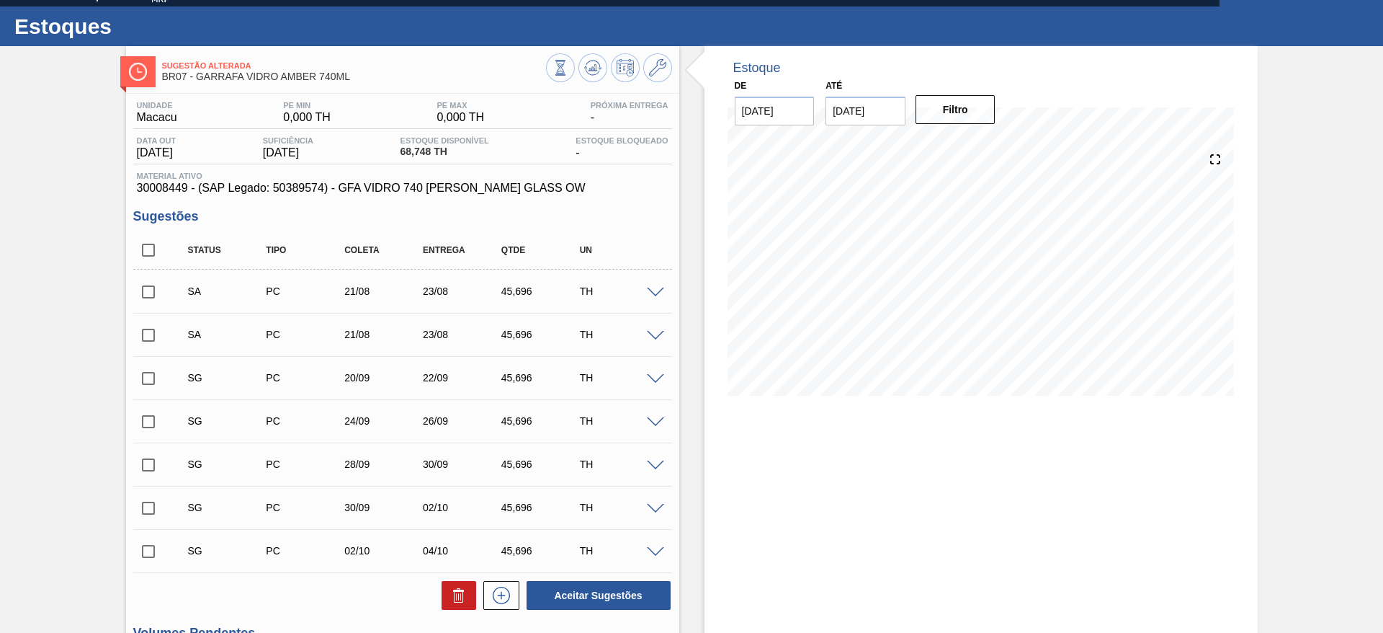
click at [657, 381] on span at bounding box center [655, 379] width 17 height 11
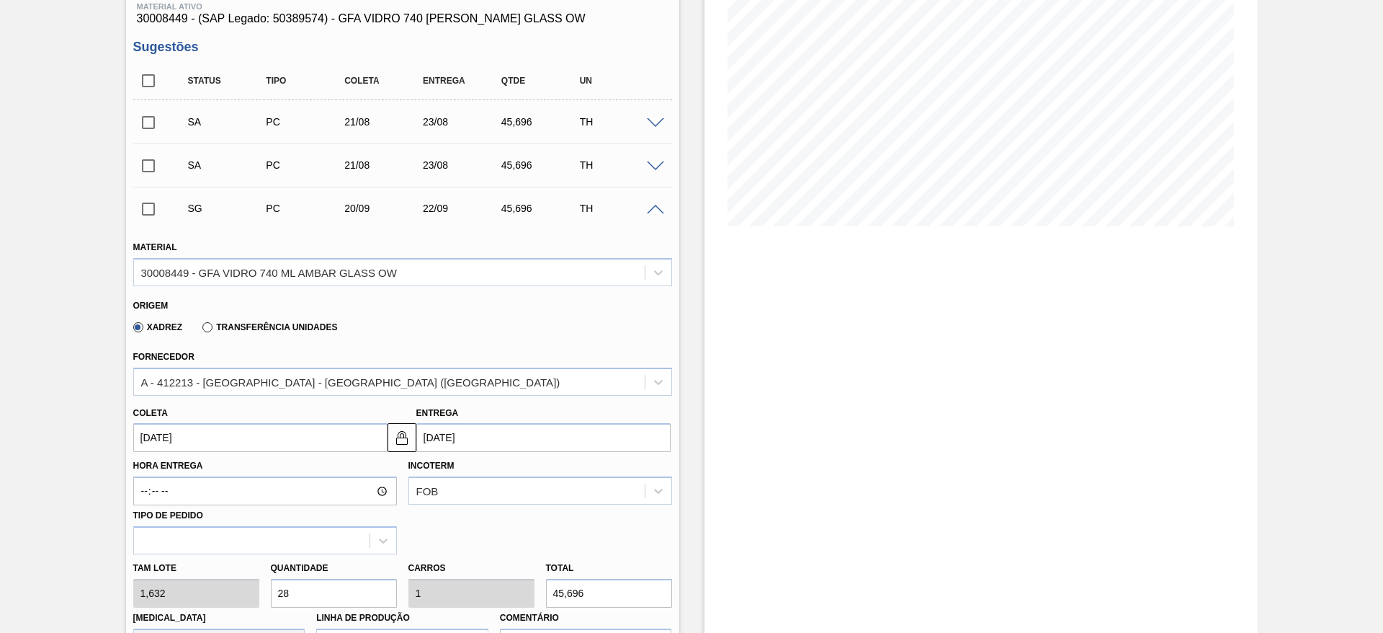
scroll to position [242, 0]
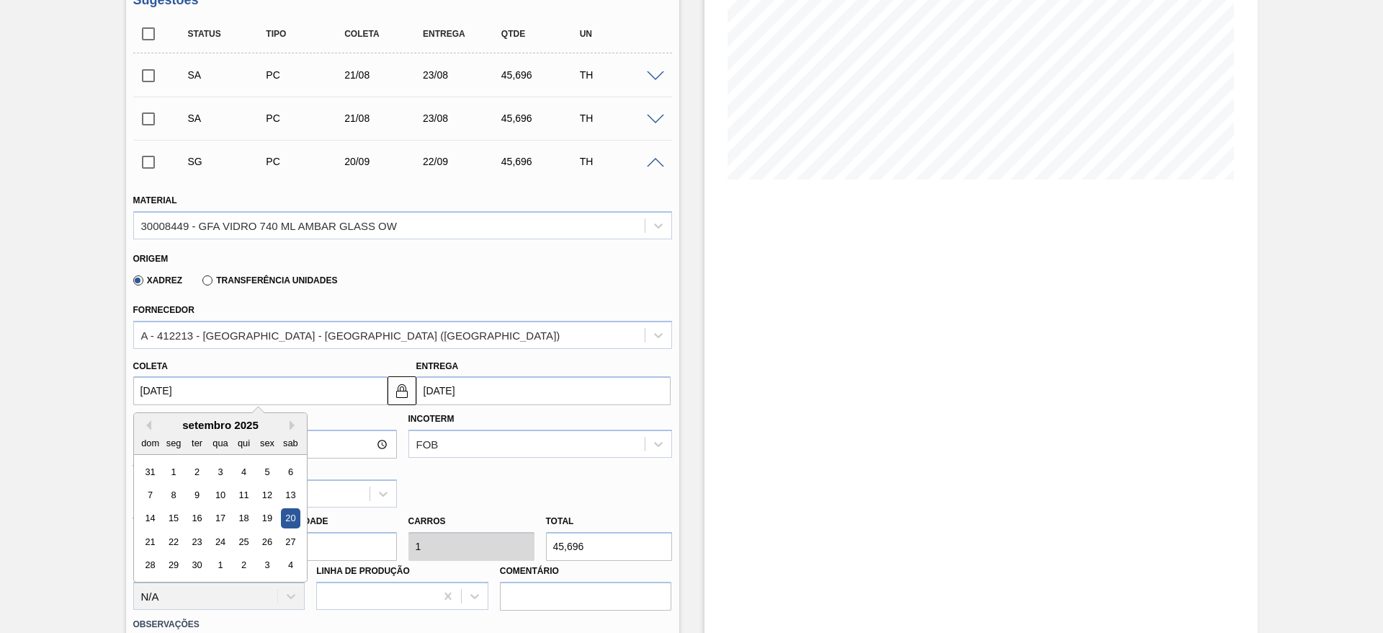
click at [213, 388] on input "[DATE]" at bounding box center [260, 390] width 254 height 29
click at [149, 425] on button "Previous Month" at bounding box center [146, 425] width 10 height 10
click at [176, 565] on div "25" at bounding box center [173, 564] width 19 height 19
type input "[DATE]"
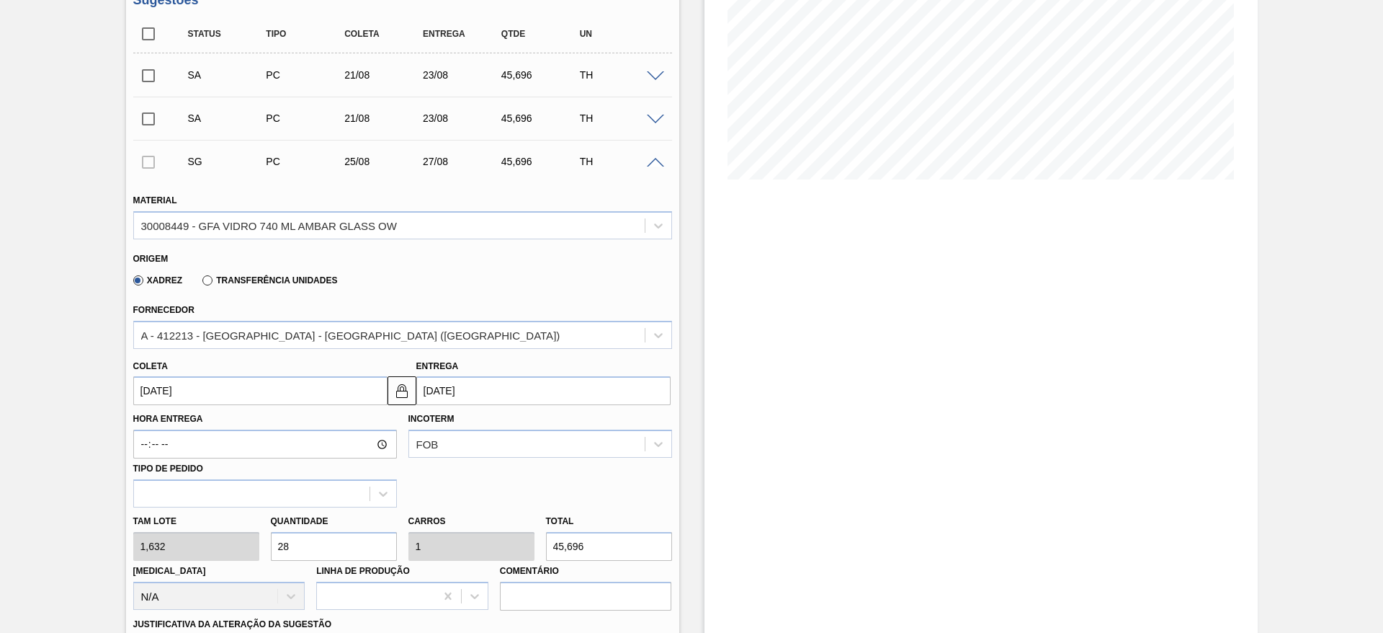
click at [659, 76] on span at bounding box center [655, 76] width 17 height 11
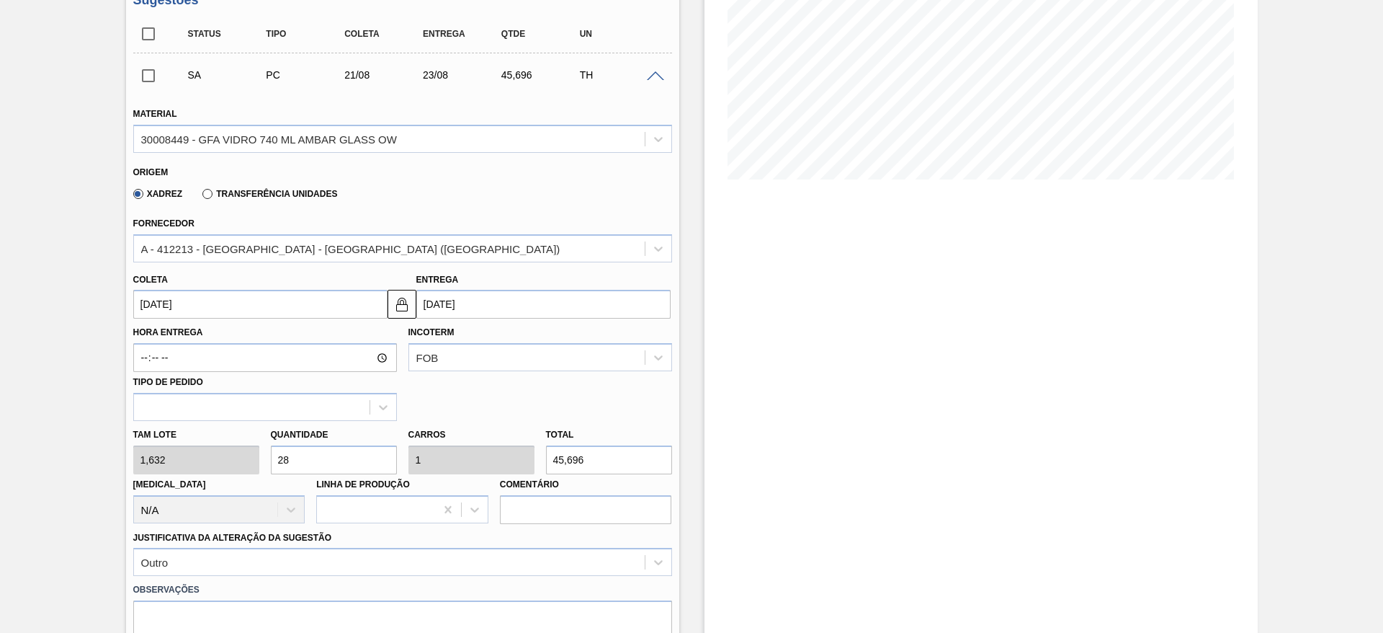
click at [511, 299] on input "[DATE]" at bounding box center [543, 304] width 254 height 29
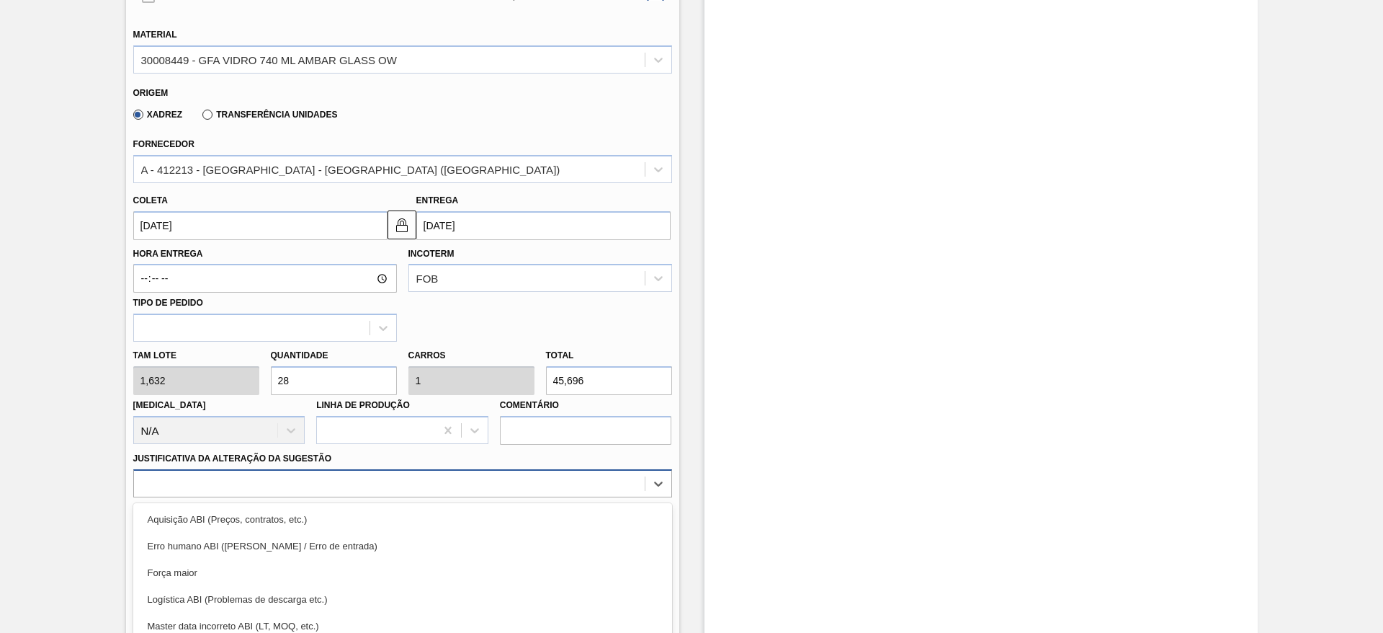
scroll to position [1091, 0]
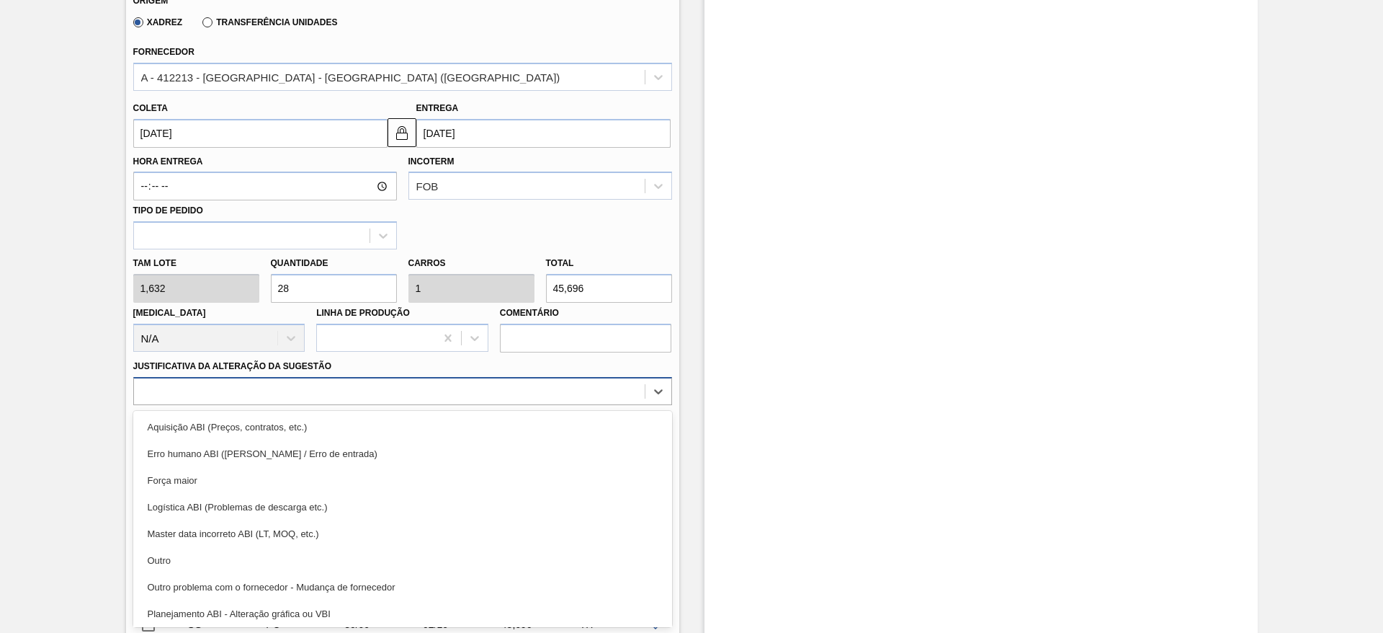
click at [588, 405] on div "option Força maior focused, 3 of 18. 18 results available. Use Up and Down to c…" at bounding box center [402, 391] width 539 height 28
drag, startPoint x: 493, startPoint y: 570, endPoint x: 602, endPoint y: 529, distance: 116.9
click at [493, 566] on div "Outro" at bounding box center [402, 560] width 539 height 27
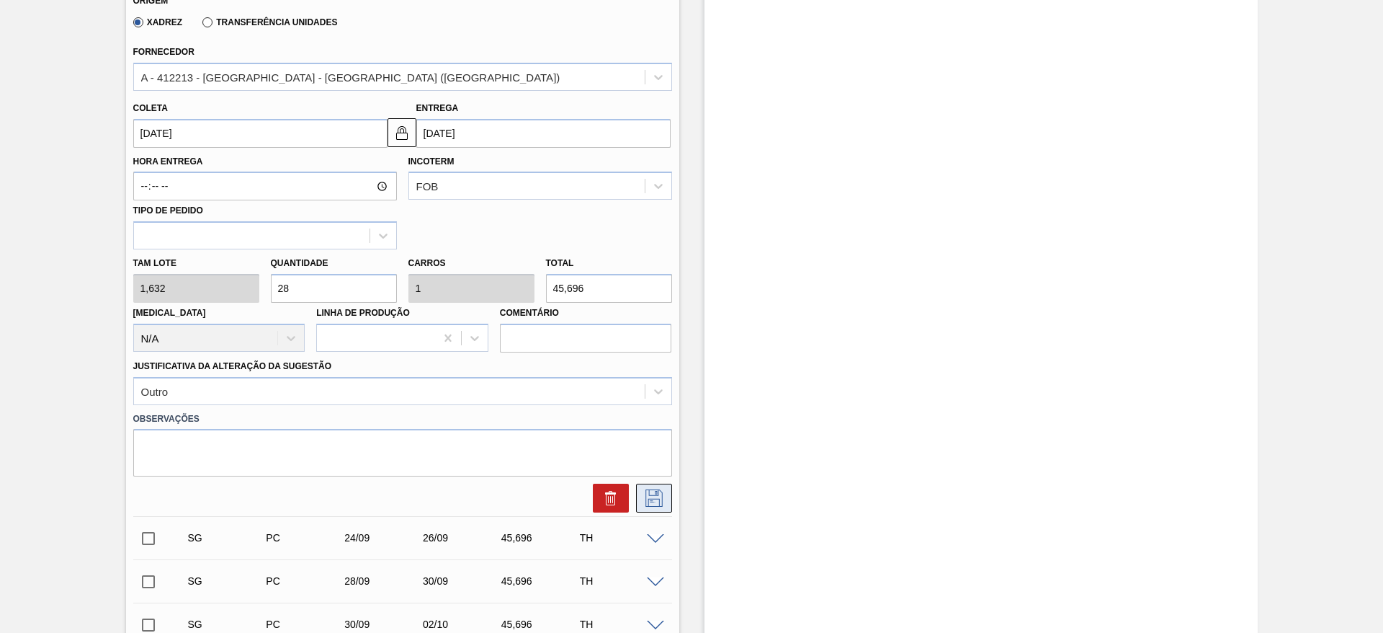
click at [648, 501] on icon at bounding box center [654, 497] width 23 height 17
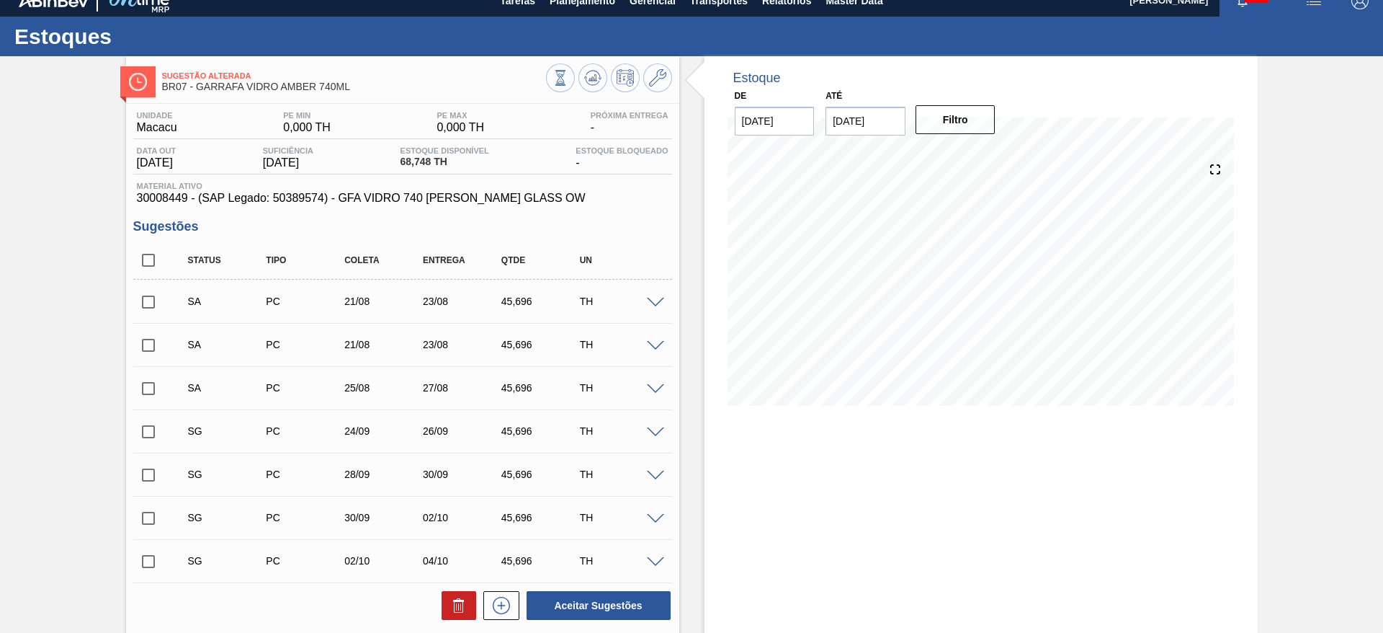
scroll to position [0, 0]
